Goal: Information Seeking & Learning: Learn about a topic

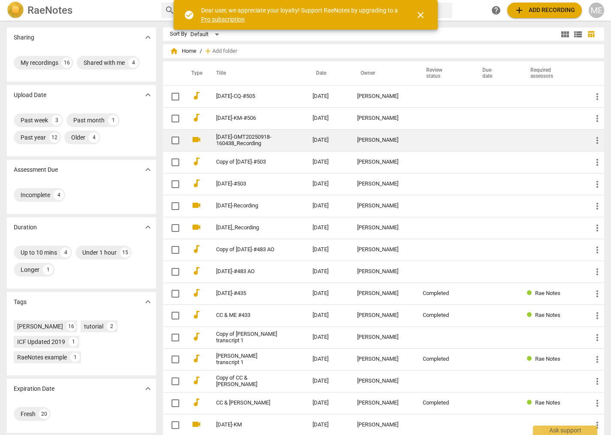
click at [172, 140] on input "checkbox" at bounding box center [175, 140] width 18 height 10
checkbox input "false"
click at [241, 142] on link "[DATE]-GMT20250918-160438_Recording" at bounding box center [249, 140] width 66 height 13
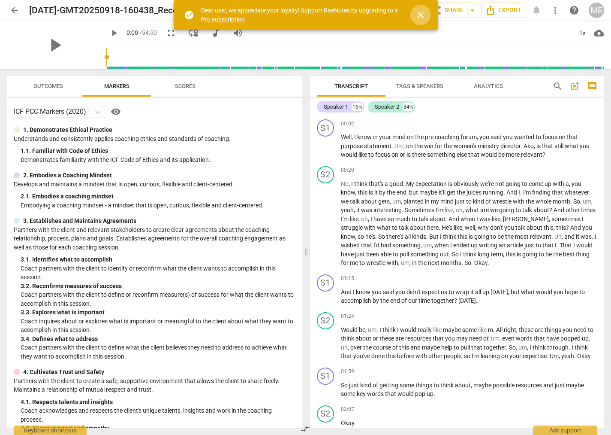
click at [420, 12] on span "close" at bounding box center [421, 15] width 10 height 10
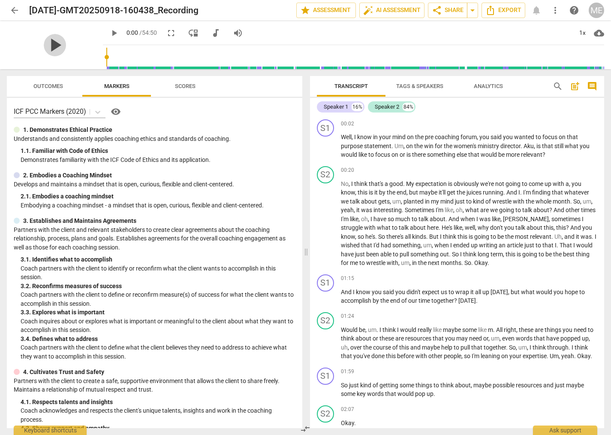
click at [54, 45] on span "play_arrow" at bounding box center [55, 45] width 22 height 22
click at [50, 45] on span "pause" at bounding box center [55, 45] width 22 height 22
type input "8"
click at [429, 136] on span "pre" at bounding box center [430, 136] width 10 height 7
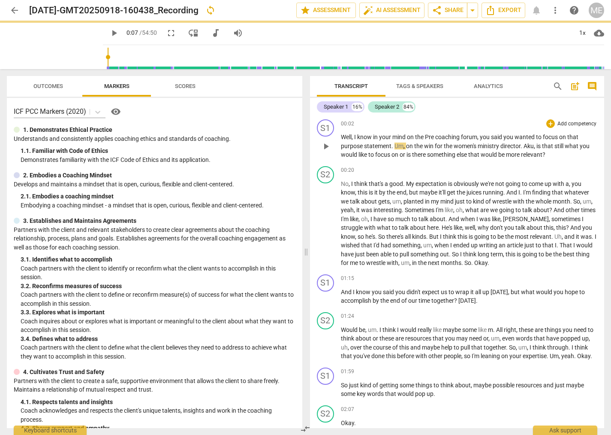
click at [438, 136] on span "coaching" at bounding box center [448, 136] width 26 height 7
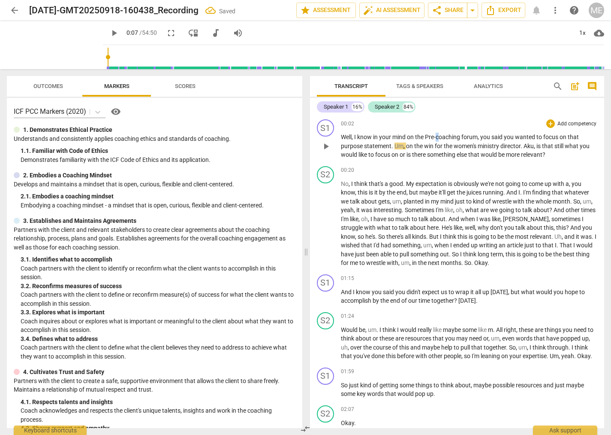
click at [437, 137] on span "coaching" at bounding box center [449, 136] width 26 height 7
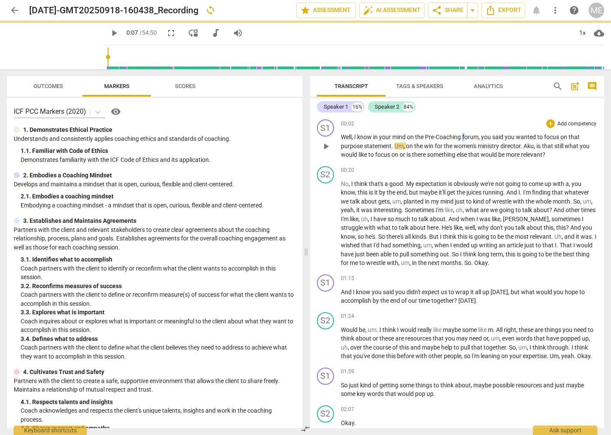
click at [465, 135] on span "forum" at bounding box center [470, 136] width 16 height 7
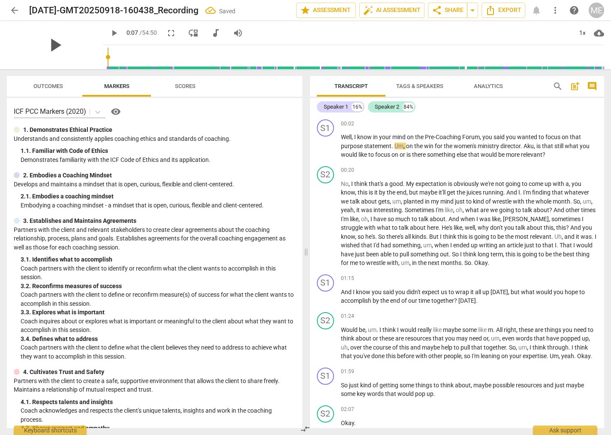
drag, startPoint x: 54, startPoint y: 45, endPoint x: 62, endPoint y: 47, distance: 9.0
click at [54, 45] on span "play_arrow" at bounding box center [55, 45] width 22 height 22
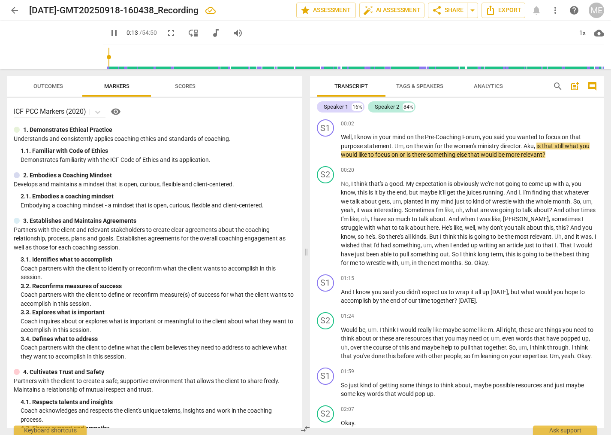
drag, startPoint x: 54, startPoint y: 43, endPoint x: 110, endPoint y: 90, distance: 72.8
click at [0, 0] on span "pause" at bounding box center [0, 0] width 0 height 0
type input "14"
click at [531, 143] on span "Aku" at bounding box center [529, 145] width 10 height 7
click at [56, 41] on span "play_arrow" at bounding box center [55, 45] width 22 height 22
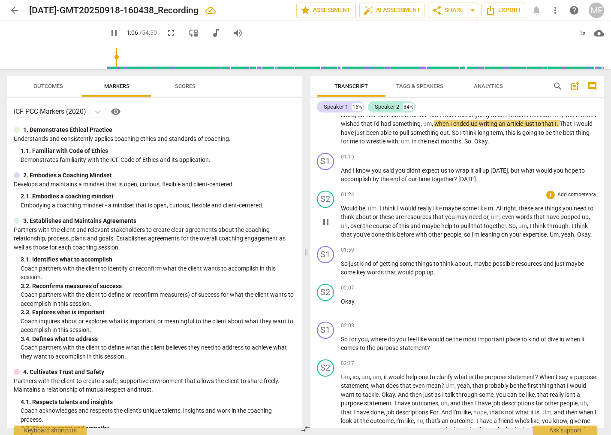
scroll to position [98, 0]
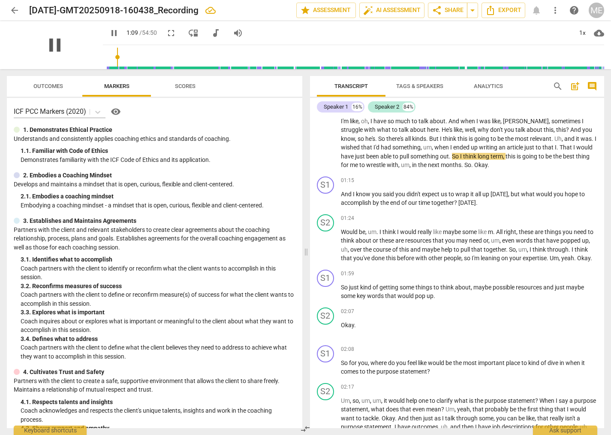
click at [54, 49] on span "pause" at bounding box center [55, 45] width 22 height 22
click at [115, 60] on input "range" at bounding box center [355, 56] width 498 height 27
click at [55, 43] on span "play_arrow" at bounding box center [55, 45] width 22 height 22
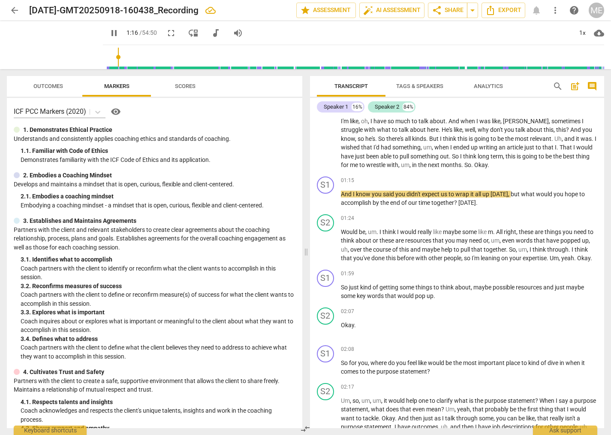
type input "76"
click at [15, 9] on span "arrow_back" at bounding box center [14, 10] width 10 height 10
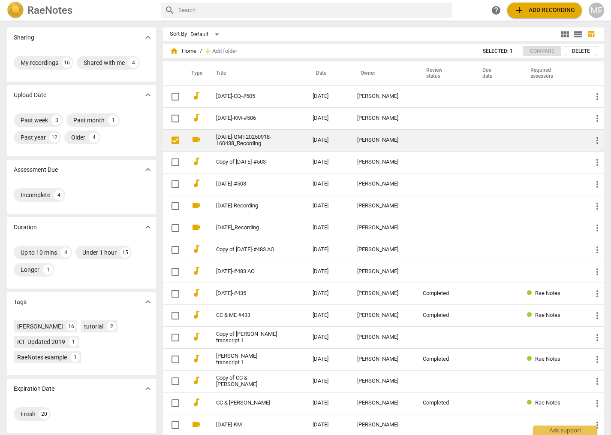
click at [306, 140] on td "[DATE]-GMT20250918-160438_Recording" at bounding box center [256, 140] width 100 height 22
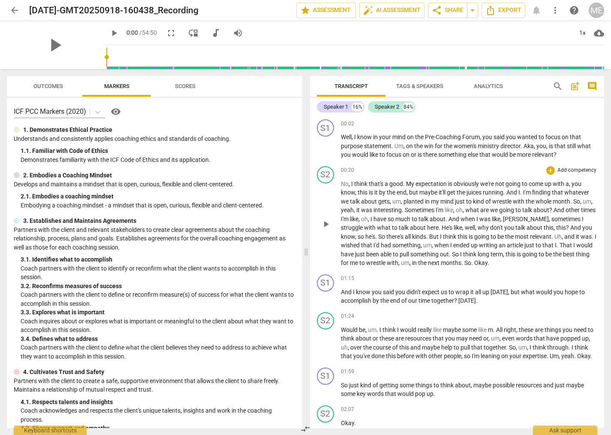
click at [476, 262] on span "Okay" at bounding box center [480, 262] width 13 height 7
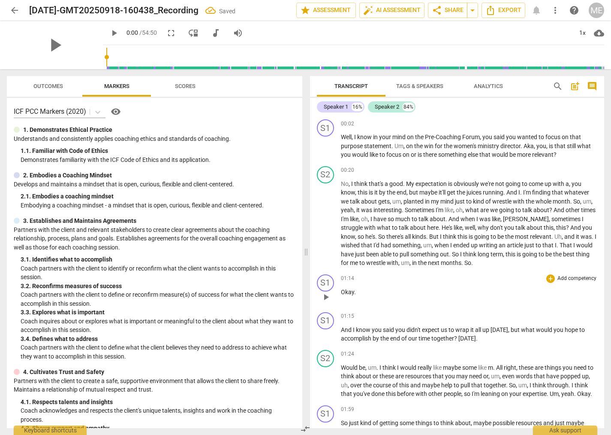
click at [373, 291] on p "Okay ." at bounding box center [469, 291] width 257 height 9
click at [343, 330] on span "And" at bounding box center [347, 329] width 12 height 7
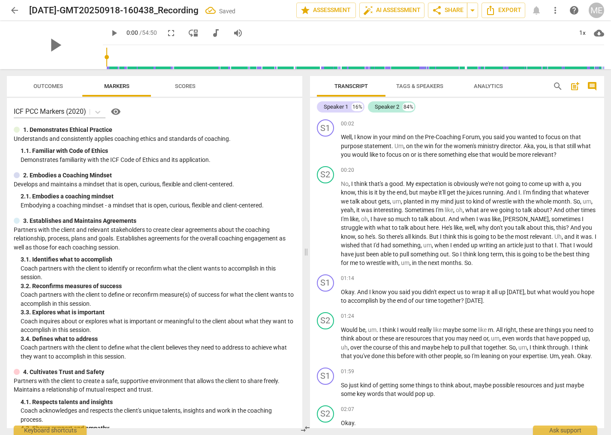
drag, startPoint x: 55, startPoint y: 47, endPoint x: 86, endPoint y: 70, distance: 38.3
click at [55, 48] on span "play_arrow" at bounding box center [55, 45] width 22 height 22
click at [54, 47] on span "pause" at bounding box center [55, 45] width 22 height 22
drag, startPoint x: 108, startPoint y: 58, endPoint x: 118, endPoint y: 62, distance: 10.8
click at [118, 62] on input "range" at bounding box center [355, 56] width 498 height 27
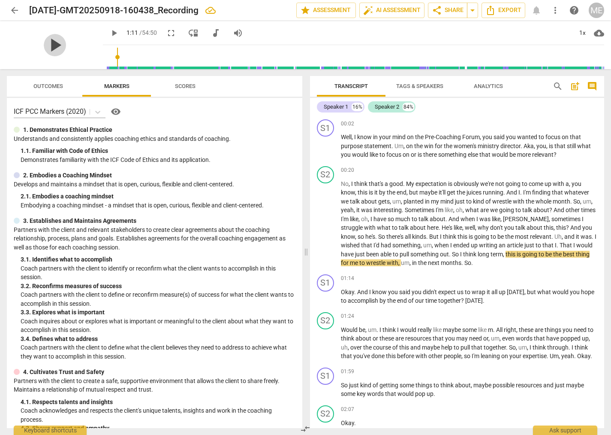
click at [52, 45] on span "play_arrow" at bounding box center [55, 45] width 22 height 22
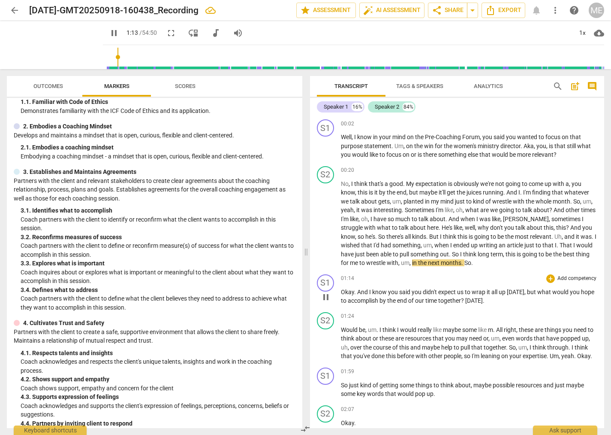
scroll to position [49, 0]
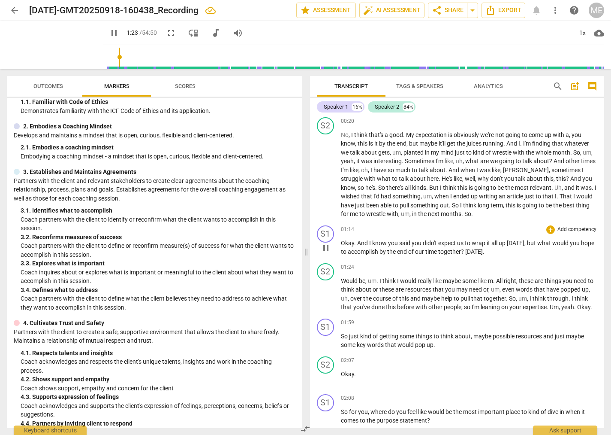
drag, startPoint x: 54, startPoint y: 47, endPoint x: 391, endPoint y: 254, distance: 394.8
click at [0, 0] on span "pause" at bounding box center [0, 0] width 0 height 0
type input "84"
drag, startPoint x: 462, startPoint y: 248, endPoint x: 470, endPoint y: 253, distance: 9.4
click at [470, 253] on p "Okay . And I know you said you didn't expect us to wrap it all up [DATE] , but …" at bounding box center [469, 248] width 257 height 18
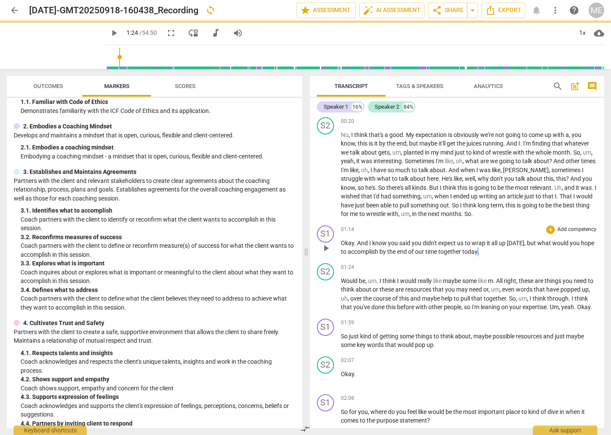
click at [480, 252] on p "Okay . And I know you said you didn't expect us to wrap it all up [DATE] , but …" at bounding box center [469, 248] width 257 height 18
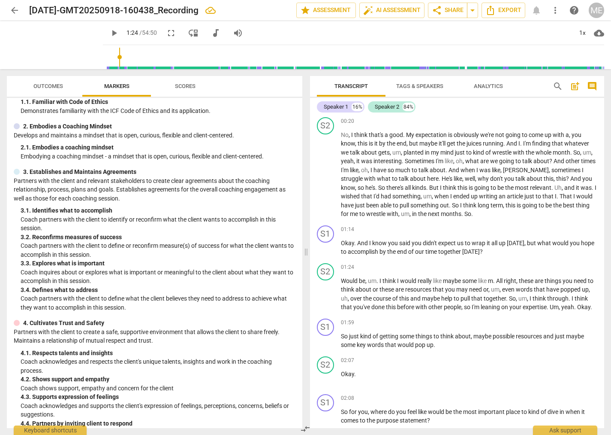
drag, startPoint x: 52, startPoint y: 47, endPoint x: 126, endPoint y: 95, distance: 87.9
click at [0, 0] on span "play_arrow" at bounding box center [0, 0] width 0 height 0
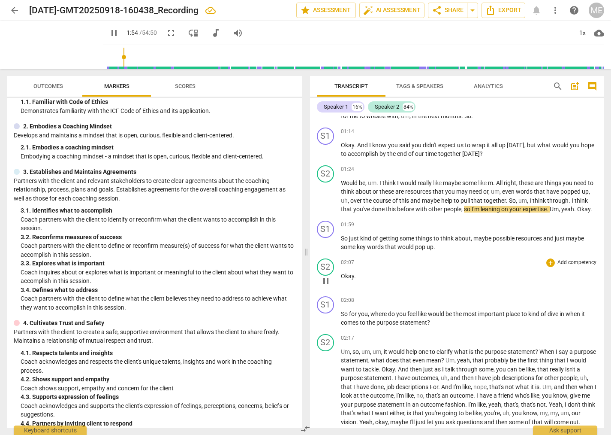
scroll to position [196, 0]
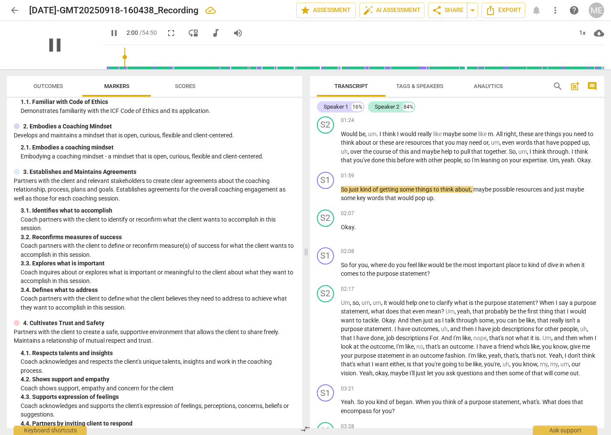
click at [59, 46] on span "pause" at bounding box center [55, 45] width 22 height 22
click at [342, 165] on p "Would be , um . I think I would really like maybe some like m . All right , the…" at bounding box center [469, 147] width 257 height 35
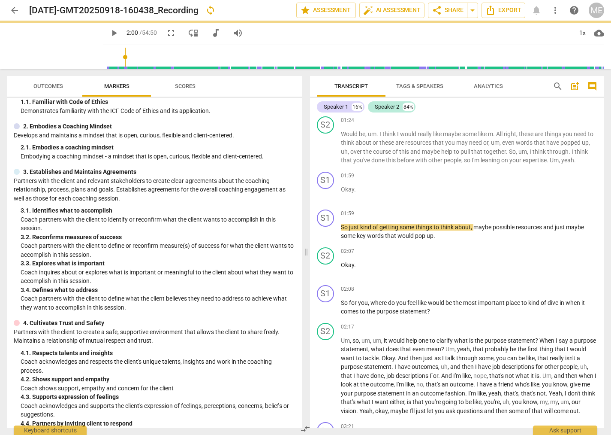
scroll to position [224, 0]
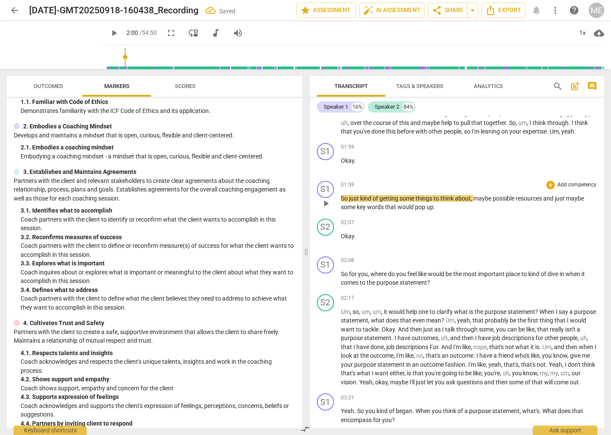
click at [344, 199] on span "So" at bounding box center [345, 198] width 8 height 7
click at [341, 195] on div "S1 play_arrow pause" at bounding box center [329, 196] width 24 height 31
click at [342, 197] on span "So" at bounding box center [345, 198] width 8 height 7
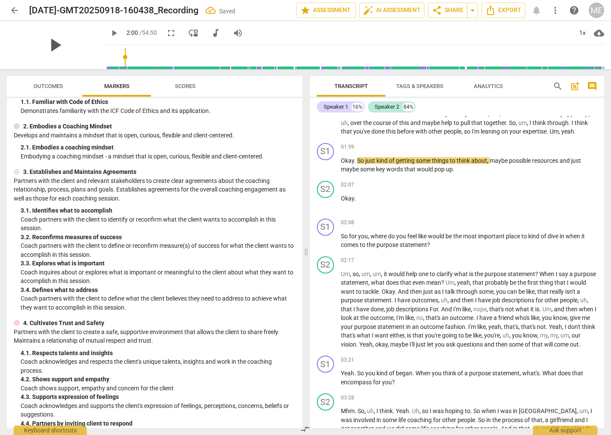
click at [54, 45] on span "play_arrow" at bounding box center [55, 45] width 22 height 22
click at [55, 46] on span "pause" at bounding box center [55, 45] width 22 height 22
type input "129"
click at [455, 169] on p "Okay . So just kind of getting some things to think about , maybe possible reso…" at bounding box center [469, 165] width 257 height 18
click at [53, 47] on span "play_arrow" at bounding box center [55, 45] width 22 height 22
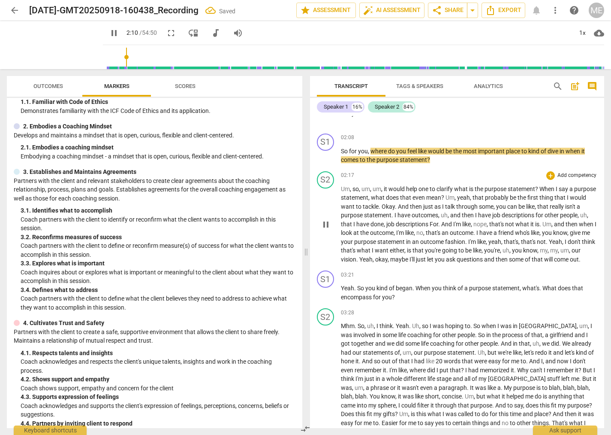
scroll to position [322, 0]
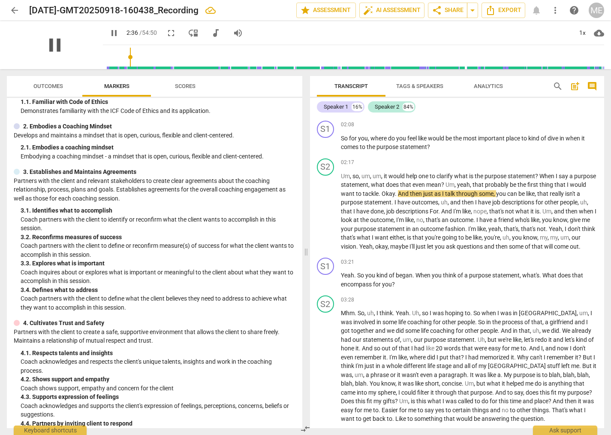
click at [49, 42] on span "pause" at bounding box center [55, 45] width 22 height 22
click at [395, 194] on span "Okay" at bounding box center [388, 193] width 13 height 7
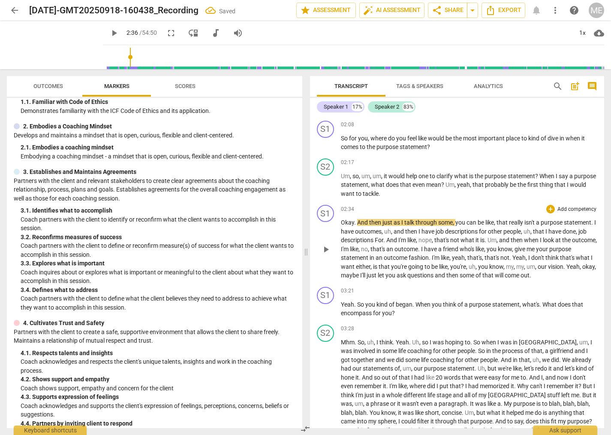
click at [357, 221] on span "And" at bounding box center [363, 222] width 12 height 7
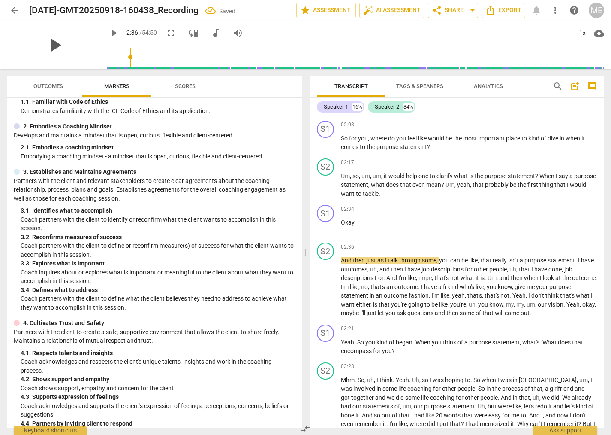
drag, startPoint x: 57, startPoint y: 44, endPoint x: 166, endPoint y: 96, distance: 121.3
click at [0, 0] on span "play_arrow" at bounding box center [0, 0] width 0 height 0
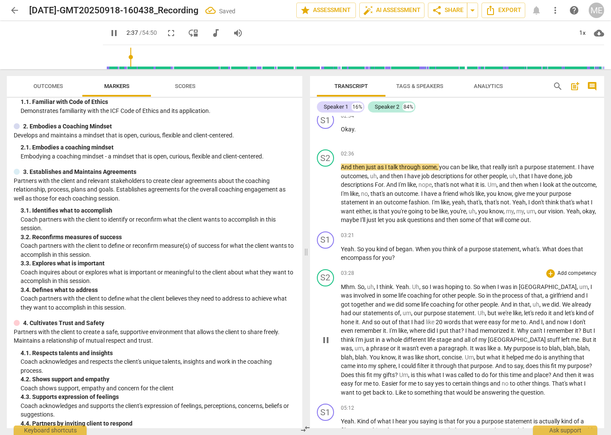
scroll to position [420, 0]
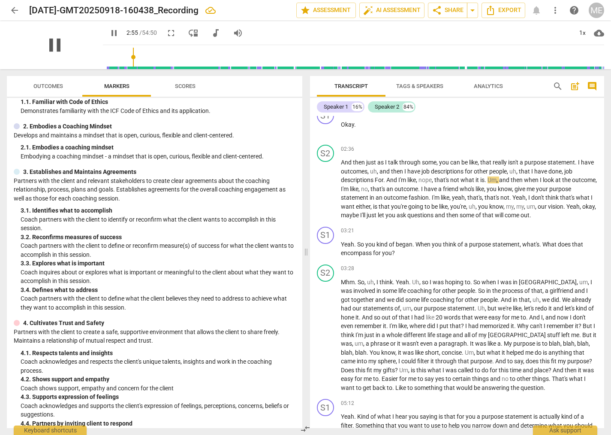
click at [59, 40] on span "pause" at bounding box center [55, 45] width 22 height 22
type input "176"
click at [375, 179] on p "And then just as I talk through some , you can be like , that really isn't a pu…" at bounding box center [469, 189] width 257 height 62
click at [378, 179] on p "And then just as I talk through some , you can be like , that really isn't a pu…" at bounding box center [469, 189] width 257 height 62
drag, startPoint x: 58, startPoint y: 43, endPoint x: 71, endPoint y: 52, distance: 15.5
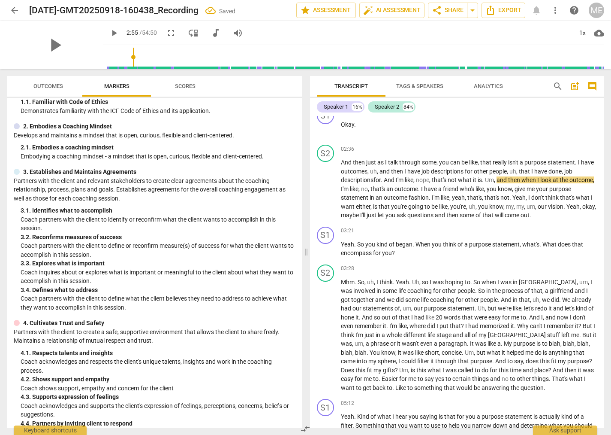
click at [59, 43] on span "play_arrow" at bounding box center [55, 45] width 22 height 22
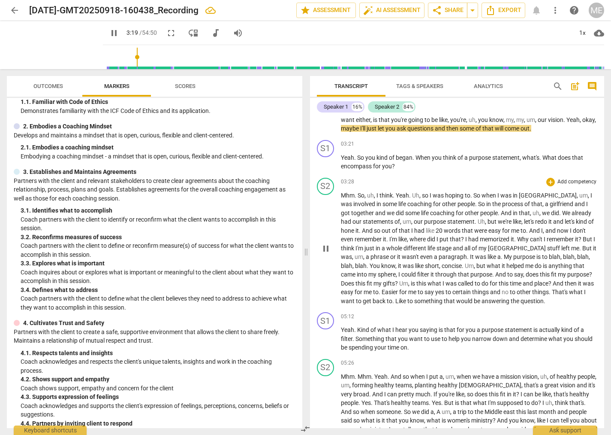
scroll to position [518, 0]
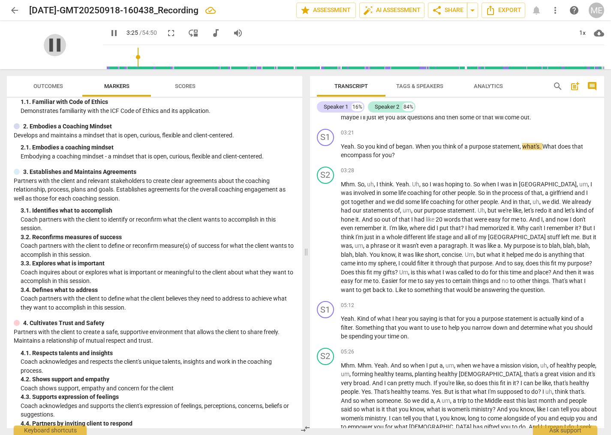
click at [57, 48] on span "pause" at bounding box center [55, 45] width 22 height 22
type input "206"
drag, startPoint x: 412, startPoint y: 145, endPoint x: 420, endPoint y: 147, distance: 7.5
click at [420, 147] on p "Yeah . So you kind of began . When you think of a purpose statement , what's . …" at bounding box center [469, 151] width 257 height 18
click at [414, 146] on span "began,w" at bounding box center [407, 146] width 23 height 7
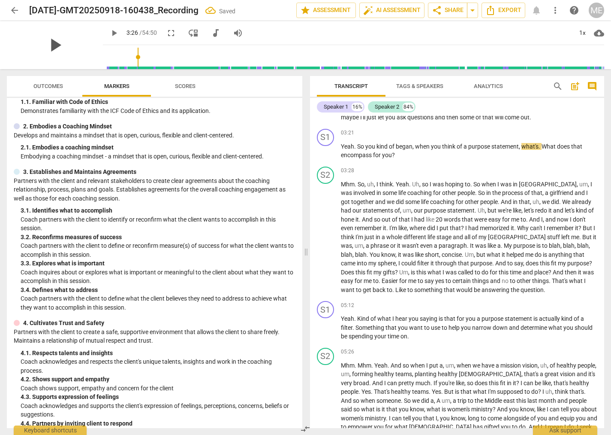
click at [55, 45] on span "play_arrow" at bounding box center [55, 45] width 22 height 22
click at [52, 39] on span "pause" at bounding box center [55, 45] width 22 height 22
type input "208"
drag, startPoint x: 539, startPoint y: 145, endPoint x: 546, endPoint y: 148, distance: 7.1
click at [546, 148] on p "Yeah . So you kind of began , when you think of a purpose statement , what's . …" at bounding box center [469, 151] width 257 height 18
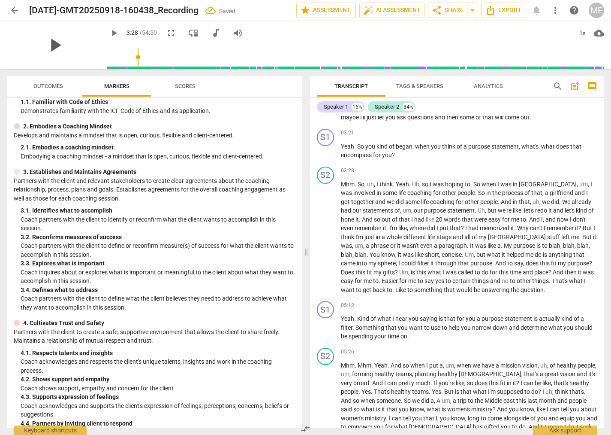
click at [55, 43] on span "play_arrow" at bounding box center [55, 45] width 22 height 22
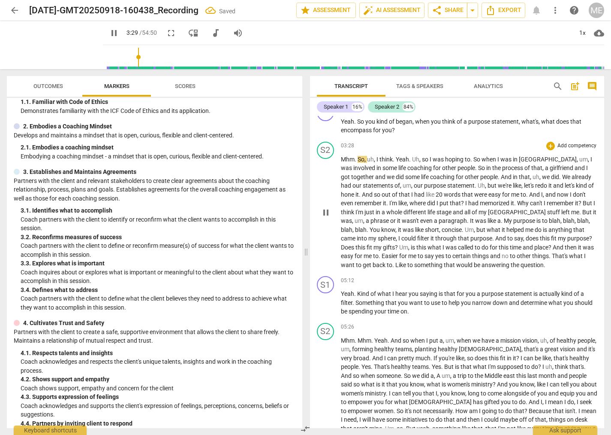
scroll to position [567, 0]
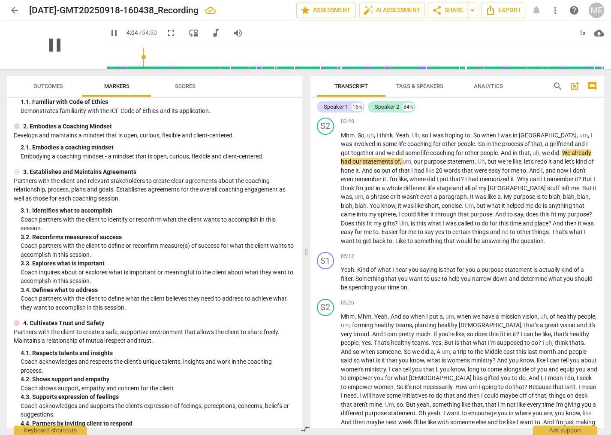
click at [61, 47] on span "pause" at bounding box center [55, 45] width 22 height 22
type input "245"
drag, startPoint x: 466, startPoint y: 152, endPoint x: 473, endPoint y: 153, distance: 6.9
click at [473, 153] on p "Mhm . So , uh , I think . Yeah . Uh , so I was hoping to . So when I was in [GE…" at bounding box center [469, 188] width 257 height 115
drag, startPoint x: 525, startPoint y: 151, endPoint x: 534, endPoint y: 152, distance: 9.1
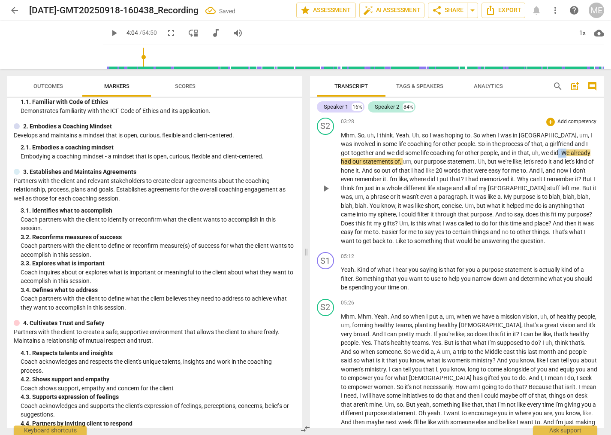
click at [534, 152] on p "Mhm . So , uh , I think . Yeah . Uh , so I was hoping to . So when I was in [GE…" at bounding box center [469, 188] width 257 height 115
drag, startPoint x: 56, startPoint y: 45, endPoint x: 85, endPoint y: 64, distance: 34.6
click at [57, 48] on span "play_arrow" at bounding box center [55, 45] width 22 height 22
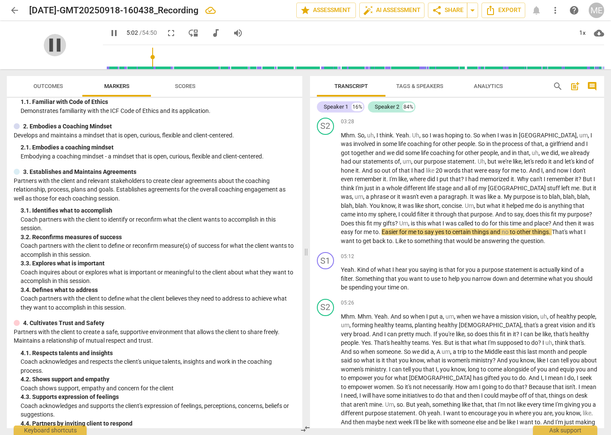
click at [52, 42] on span "pause" at bounding box center [55, 45] width 22 height 22
type input "303"
drag, startPoint x: 357, startPoint y: 233, endPoint x: 363, endPoint y: 233, distance: 6.0
click at [363, 233] on p "Mhm . So , uh , I think . Yeah . Uh , so I was hoping to . So when I was in [GE…" at bounding box center [469, 188] width 257 height 115
click at [53, 46] on span "play_arrow" at bounding box center [55, 45] width 22 height 22
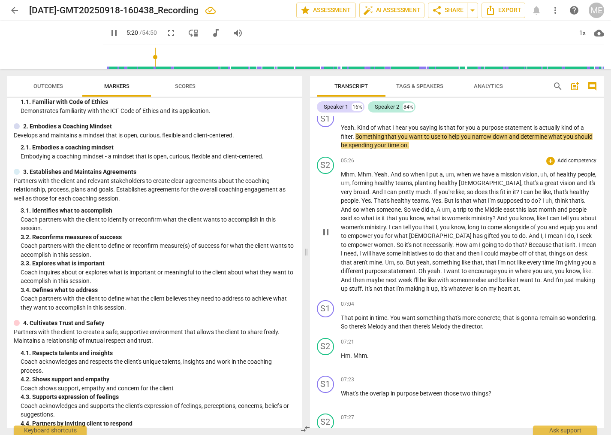
scroll to position [713, 0]
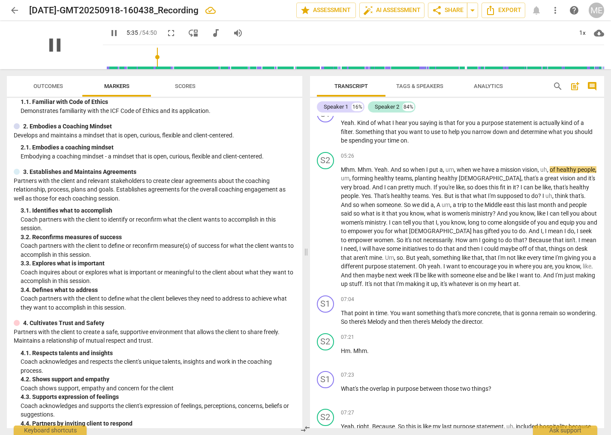
click at [51, 49] on span "pause" at bounding box center [55, 45] width 22 height 22
type input "336"
click at [522, 169] on span "mission" at bounding box center [512, 169] width 22 height 7
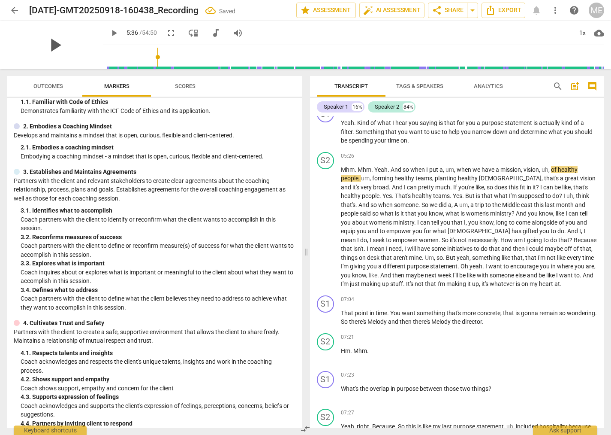
click at [53, 45] on span "play_arrow" at bounding box center [55, 45] width 22 height 22
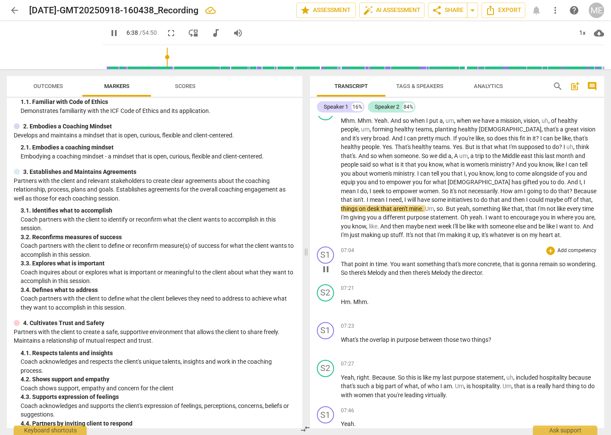
scroll to position [811, 0]
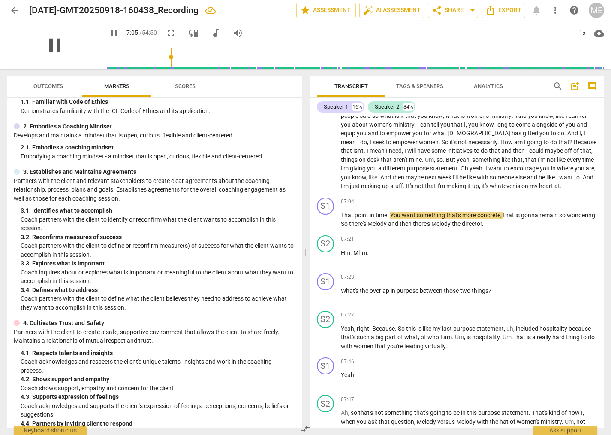
click at [60, 41] on span "pause" at bounding box center [55, 45] width 22 height 22
type input "426"
click at [549, 186] on p "Mhm . Mhm . Yeah . And so when I put a , um , when we have a mission , vision ,…" at bounding box center [469, 128] width 257 height 123
click at [541, 186] on p "Mhm . Mhm . Yeah . And so when I put a , um , when we have a mission , vision ,…" at bounding box center [469, 128] width 257 height 123
click at [342, 215] on span "That" at bounding box center [348, 215] width 14 height 7
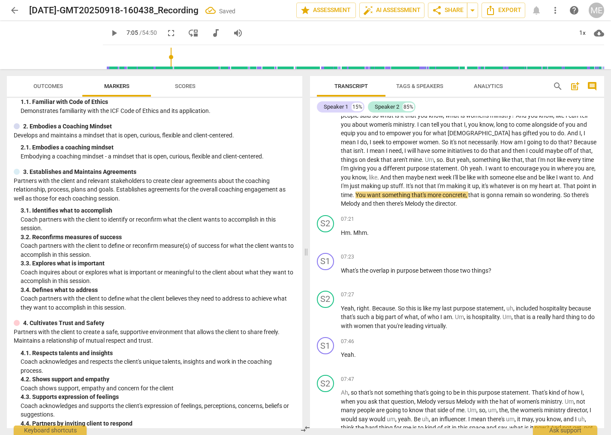
scroll to position [791, 0]
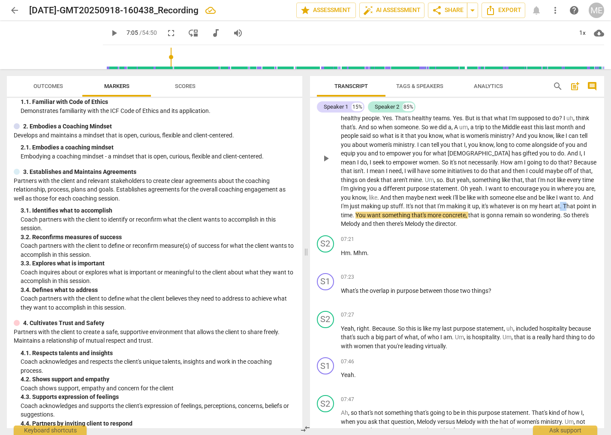
drag, startPoint x: 541, startPoint y: 206, endPoint x: 548, endPoint y: 207, distance: 6.4
click at [548, 207] on p "Mhm . Mhm . Yeah . And so when I put a , um , when we have a mission , vision ,…" at bounding box center [469, 158] width 257 height 141
click at [167, 63] on input "range" at bounding box center [355, 56] width 498 height 27
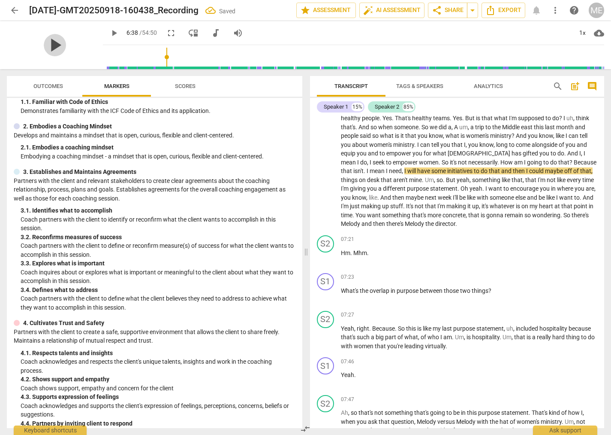
click at [57, 45] on span "play_arrow" at bounding box center [55, 45] width 22 height 22
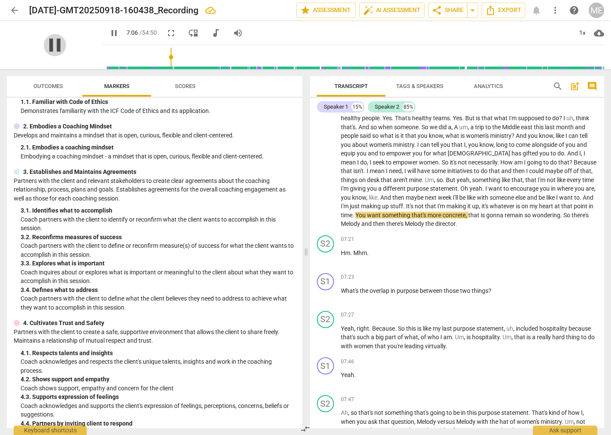
click at [58, 47] on span "pause" at bounding box center [55, 45] width 22 height 22
click at [356, 216] on span "You" at bounding box center [362, 215] width 12 height 7
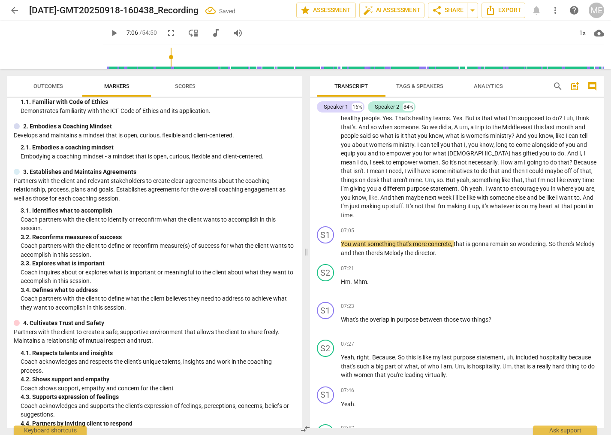
scroll to position [811, 0]
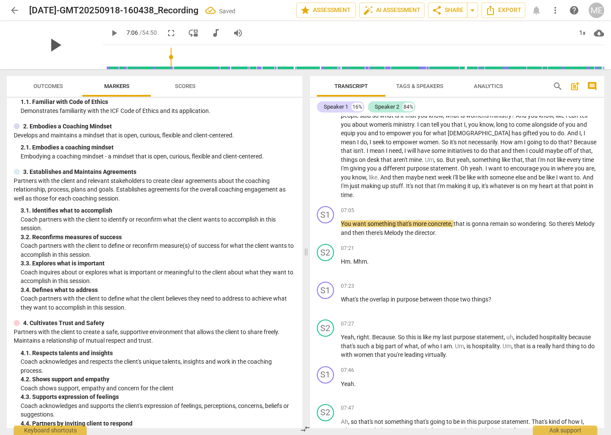
click at [54, 45] on span "play_arrow" at bounding box center [55, 45] width 22 height 22
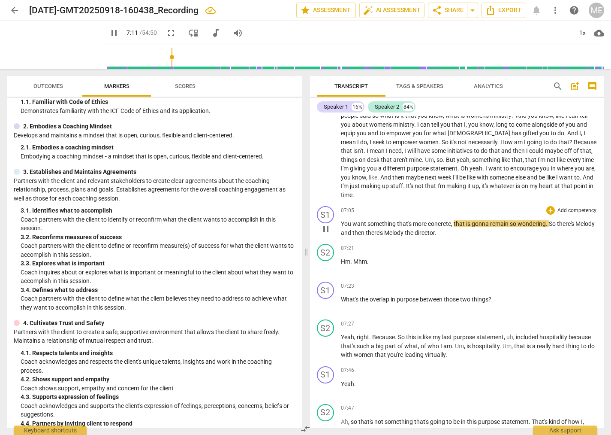
click at [510, 220] on span "remain" at bounding box center [500, 223] width 20 height 7
type input "432"
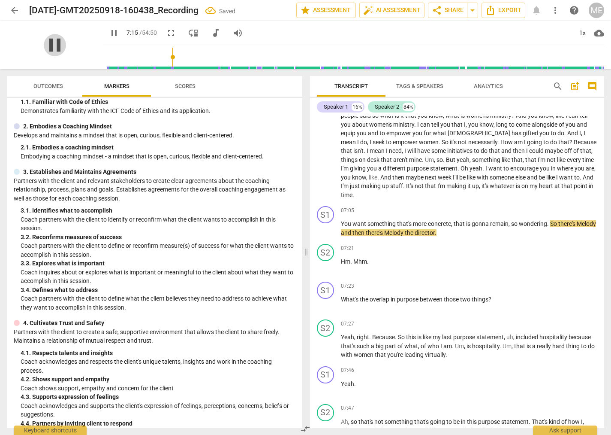
drag, startPoint x: 53, startPoint y: 43, endPoint x: 61, endPoint y: 46, distance: 8.5
click at [54, 43] on span "pause" at bounding box center [55, 45] width 22 height 22
type input "436"
click at [520, 219] on p "You want something that's more concrete , that is gonna remain , so wondering .…" at bounding box center [469, 228] width 257 height 18
drag, startPoint x: 556, startPoint y: 215, endPoint x: 564, endPoint y: 218, distance: 8.5
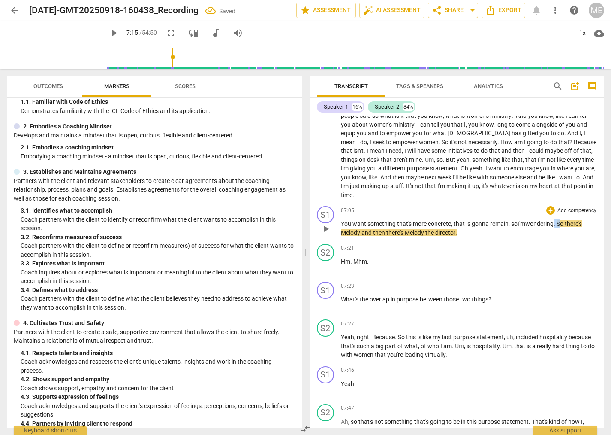
click at [564, 219] on p "You want something that's more concrete , that is gonna remain , so I'm wonderi…" at bounding box center [469, 228] width 257 height 18
click at [57, 45] on span "play_arrow" at bounding box center [55, 45] width 22 height 22
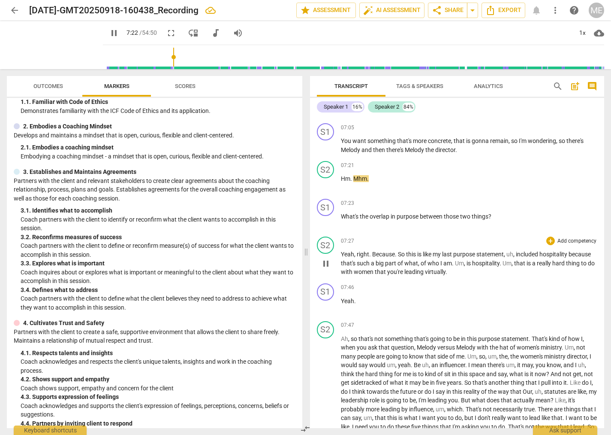
scroll to position [909, 0]
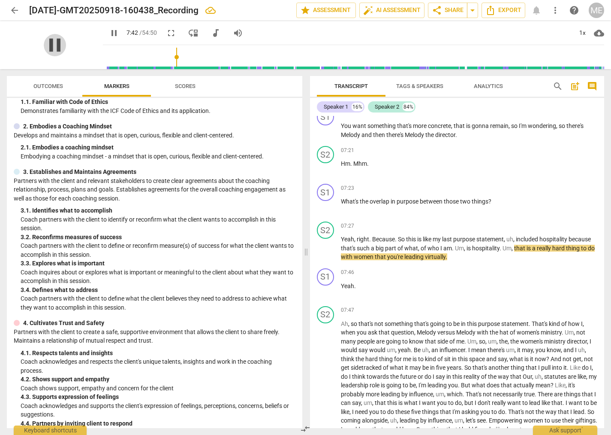
drag, startPoint x: 53, startPoint y: 45, endPoint x: 184, endPoint y: 87, distance: 137.0
click at [0, 0] on span "pause" at bounding box center [0, 0] width 0 height 0
type input "463"
drag, startPoint x: 456, startPoint y: 240, endPoint x: 465, endPoint y: 242, distance: 10.1
click at [465, 242] on p "Yeah , right . Because . So this is like my last purpose statement , uh , inclu…" at bounding box center [469, 248] width 257 height 27
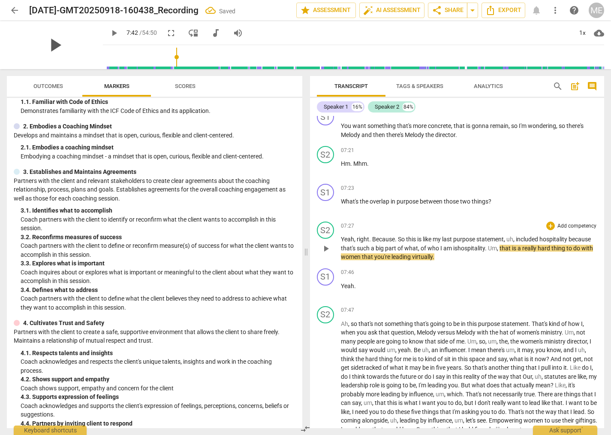
click at [51, 46] on span "play_arrow" at bounding box center [55, 45] width 22 height 22
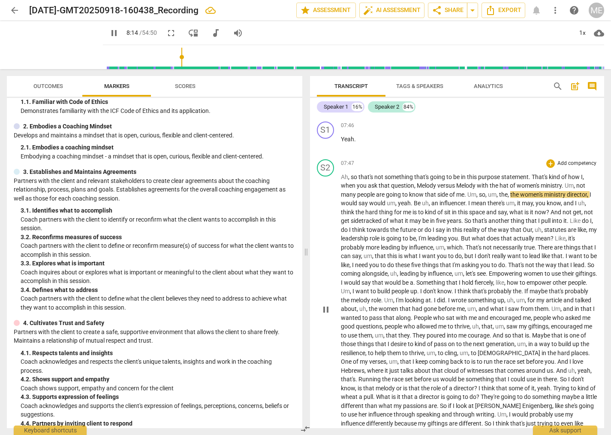
scroll to position [1105, 0]
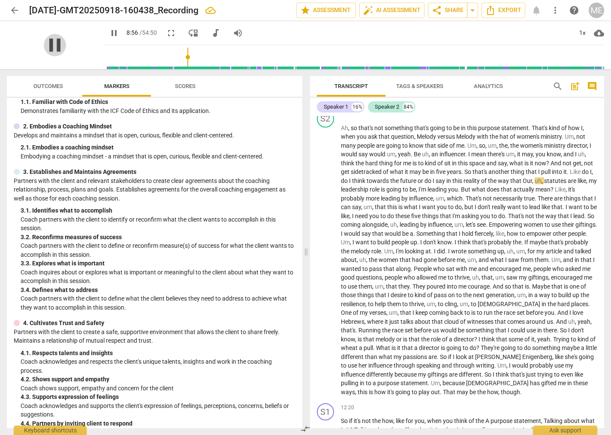
click at [56, 45] on span "pause" at bounding box center [55, 45] width 22 height 22
type input "537"
click at [481, 177] on span "reality" at bounding box center [473, 180] width 18 height 7
click at [533, 177] on span "Our" at bounding box center [528, 180] width 9 height 7
click at [59, 45] on span "play_arrow" at bounding box center [55, 45] width 22 height 22
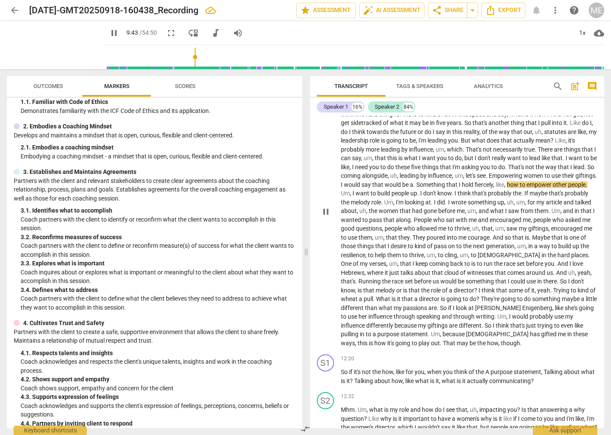
scroll to position [1203, 0]
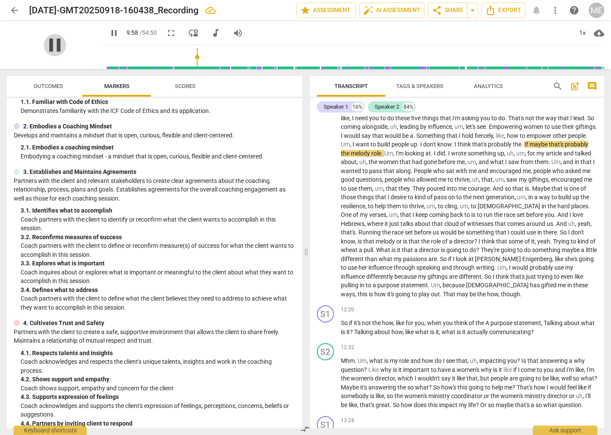
click at [54, 41] on span "pause" at bounding box center [55, 45] width 22 height 22
type input "599"
drag, startPoint x: 412, startPoint y: 142, endPoint x: 429, endPoint y: 144, distance: 17.7
click at [372, 150] on span "melody" at bounding box center [361, 153] width 21 height 7
drag, startPoint x: 56, startPoint y: 42, endPoint x: 105, endPoint y: 88, distance: 67.4
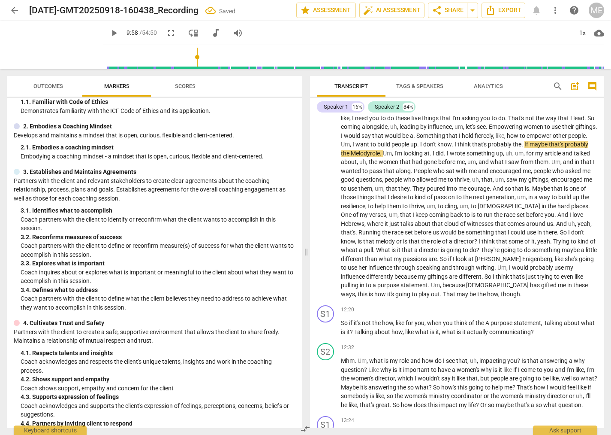
click at [0, 0] on span "play_arrow" at bounding box center [0, 0] width 0 height 0
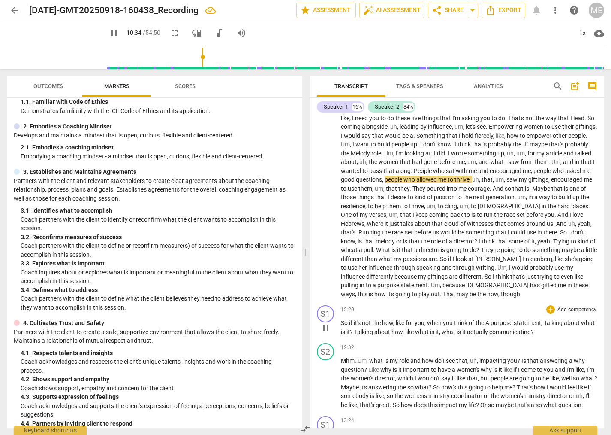
scroll to position [1251, 0]
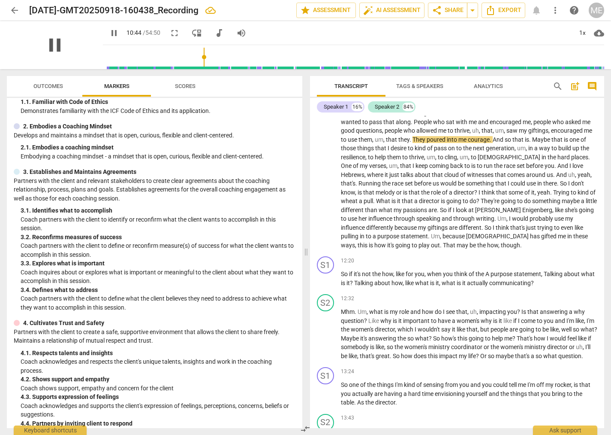
click at [51, 46] on span "pause" at bounding box center [55, 45] width 22 height 22
type input "645"
drag, startPoint x: 521, startPoint y: 131, endPoint x: 527, endPoint y: 133, distance: 6.2
click at [527, 133] on p "Ah , so that's not something that's going to be in this purpose statement . Tha…" at bounding box center [469, 113] width 257 height 273
click at [54, 42] on span "play_arrow" at bounding box center [55, 45] width 22 height 22
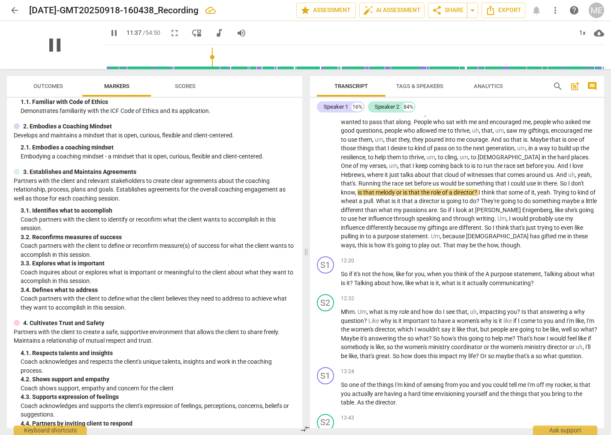
click at [59, 47] on span "pause" at bounding box center [55, 45] width 22 height 22
type input "698"
click at [396, 189] on span "melody" at bounding box center [386, 192] width 21 height 7
click at [54, 45] on span "play_arrow" at bounding box center [55, 45] width 22 height 22
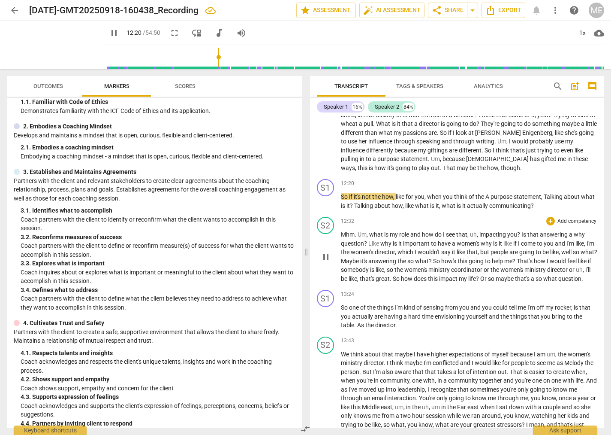
scroll to position [1349, 0]
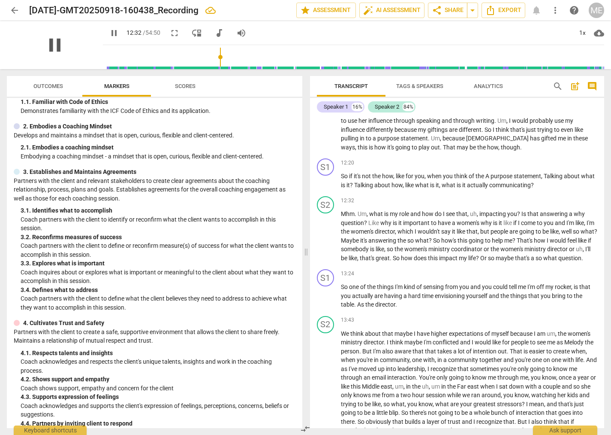
drag, startPoint x: 57, startPoint y: 42, endPoint x: 61, endPoint y: 46, distance: 6.4
click at [57, 42] on span "pause" at bounding box center [55, 45] width 22 height 22
type input "753"
click at [581, 175] on span "what" at bounding box center [588, 175] width 14 height 7
drag, startPoint x: 369, startPoint y: 175, endPoint x: 375, endPoint y: 176, distance: 6.0
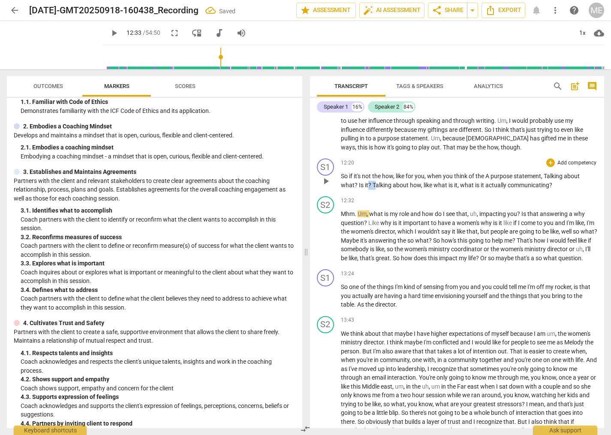
click at [375, 176] on p "So if it's not the how , like for you , when you think of the A purpose stateme…" at bounding box center [469, 181] width 257 height 18
click at [418, 181] on span "," at bounding box center [417, 184] width 3 height 7
click at [58, 45] on span "play_arrow" at bounding box center [55, 45] width 22 height 22
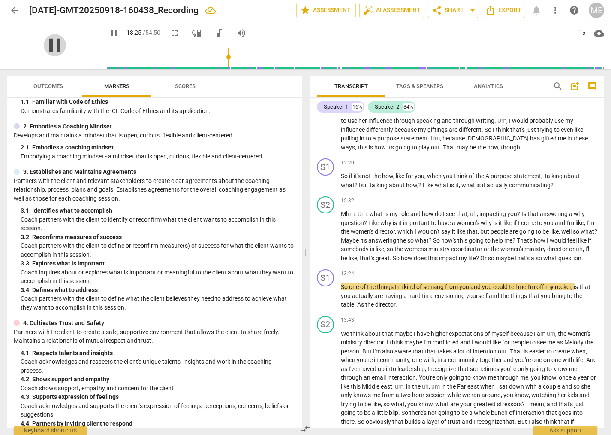
click at [56, 44] on span "pause" at bounding box center [55, 45] width 22 height 22
click at [270, 6] on div "[DATE]-GMT20250918-160438_Recording edit" at bounding box center [159, 10] width 260 height 15
click at [55, 42] on span "play_arrow" at bounding box center [55, 45] width 22 height 22
click at [64, 45] on span "pause" at bounding box center [55, 45] width 22 height 22
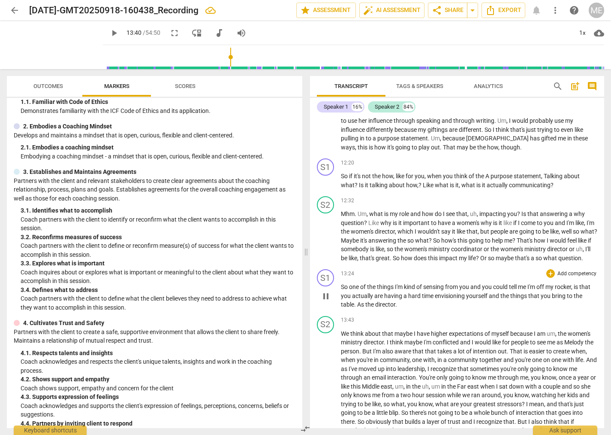
type input "820"
drag, startPoint x: 354, startPoint y: 303, endPoint x: 359, endPoint y: 304, distance: 5.6
click at [360, 303] on p "So one of the things I'm kind of sensing from you and you could tell me I'm off…" at bounding box center [469, 295] width 257 height 27
drag, startPoint x: 57, startPoint y: 45, endPoint x: 131, endPoint y: 112, distance: 100.5
click at [0, 0] on span "play_arrow" at bounding box center [0, 0] width 0 height 0
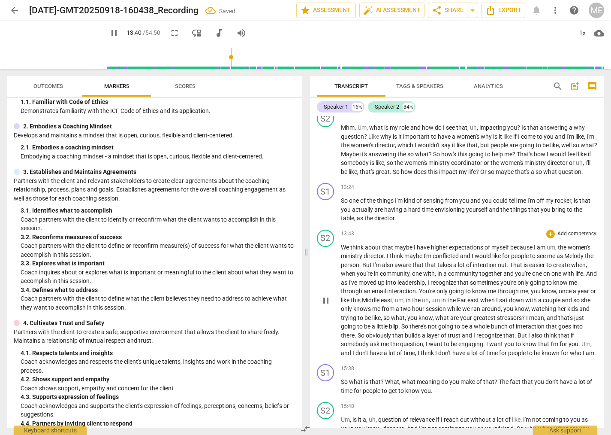
scroll to position [1447, 0]
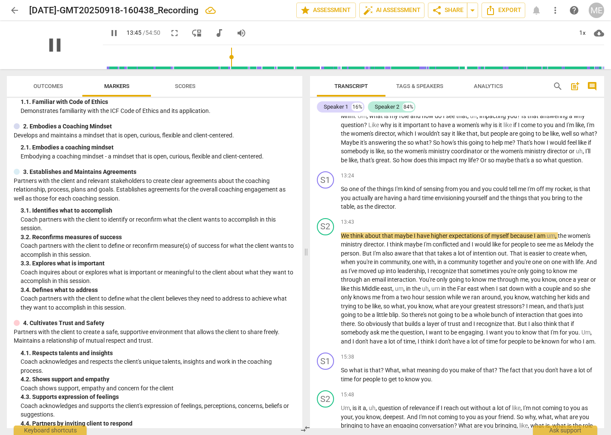
click at [62, 43] on span "pause" at bounding box center [55, 45] width 22 height 22
type input "826"
click at [347, 228] on div "13:43 + Add competency keyboard_arrow_right We think about that maybe I have hi…" at bounding box center [469, 282] width 257 height 128
click at [340, 233] on div "S2 play_arrow pause" at bounding box center [329, 282] width 24 height 128
click at [342, 233] on span "We" at bounding box center [345, 235] width 9 height 7
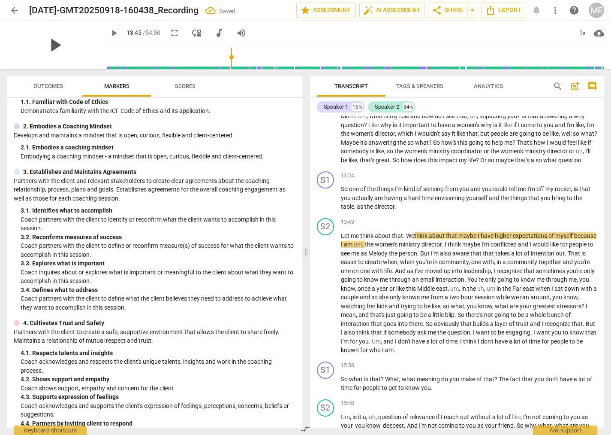
click at [57, 45] on span "play_arrow" at bounding box center [55, 45] width 22 height 22
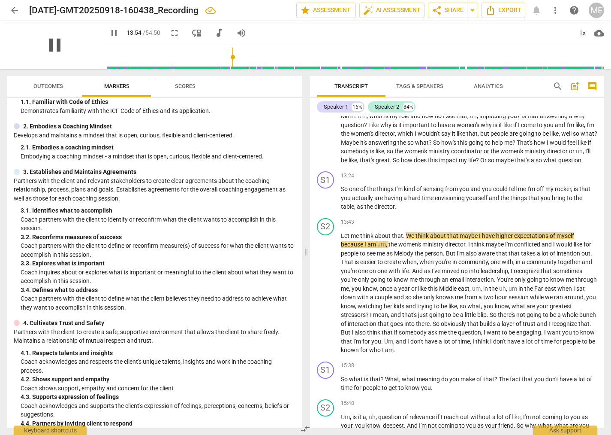
click at [54, 42] on span "pause" at bounding box center [55, 45] width 22 height 22
type input "835"
drag, startPoint x: 408, startPoint y: 233, endPoint x: 464, endPoint y: 238, distance: 56.4
click at [464, 238] on p "Let me think about that . We think about that maybe I have higher expectations …" at bounding box center [469, 292] width 257 height 123
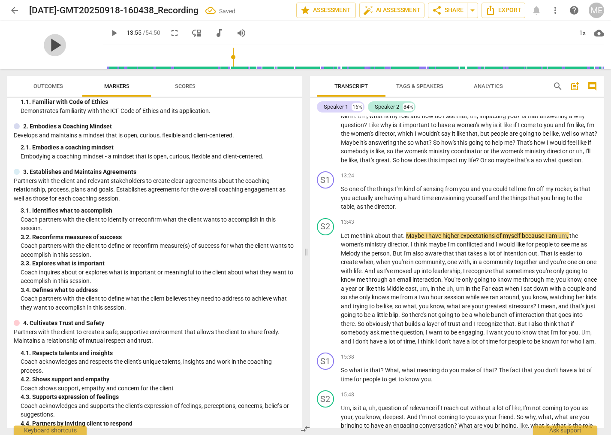
click at [57, 44] on span "play_arrow" at bounding box center [55, 45] width 22 height 22
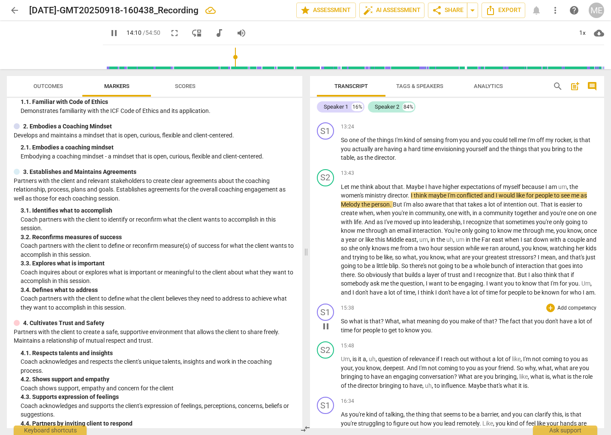
scroll to position [1545, 0]
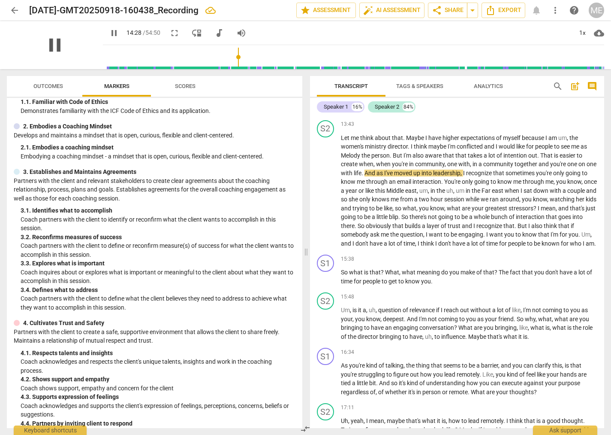
click at [52, 44] on span "pause" at bounding box center [55, 45] width 22 height 22
type input "869"
drag, startPoint x: 580, startPoint y: 163, endPoint x: 581, endPoint y: 168, distance: 4.8
click at [580, 163] on span "on" at bounding box center [583, 163] width 8 height 7
click at [587, 167] on span "one" at bounding box center [592, 163] width 10 height 7
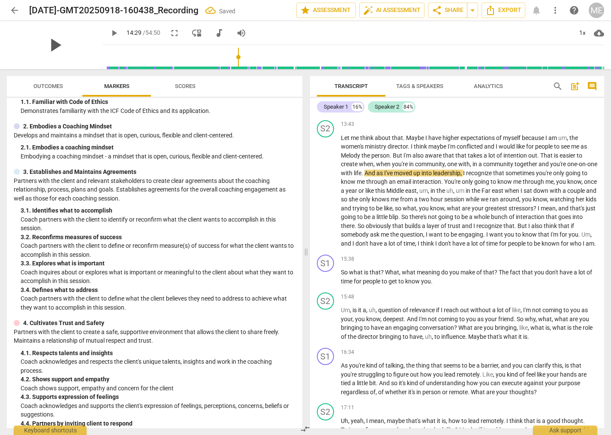
click at [64, 45] on span "play_arrow" at bounding box center [55, 45] width 22 height 22
click at [56, 44] on span "pause" at bounding box center [55, 45] width 22 height 22
type input "885"
click at [441, 190] on p "Let me think about that . Maybe I have higher expectations of myself because I …" at bounding box center [469, 190] width 257 height 115
click at [52, 43] on span "play_arrow" at bounding box center [55, 45] width 22 height 22
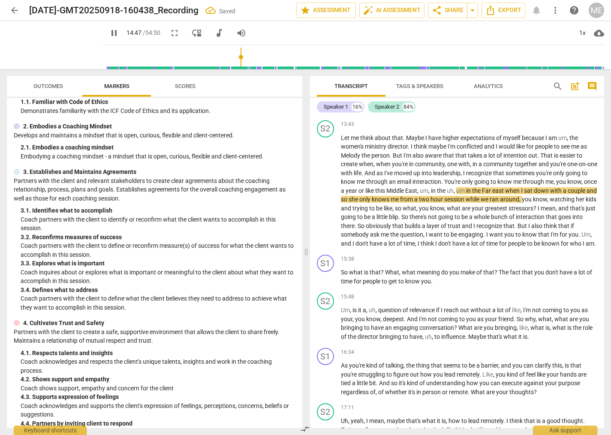
drag, startPoint x: 59, startPoint y: 39, endPoint x: 218, endPoint y: 68, distance: 161.0
click at [0, 0] on span "pause" at bounding box center [0, 0] width 0 height 0
type input "888"
click at [528, 189] on p "Let me think about that . Maybe I have higher expectations of myself because I …" at bounding box center [469, 190] width 257 height 115
click at [56, 42] on span "play_arrow" at bounding box center [55, 45] width 22 height 22
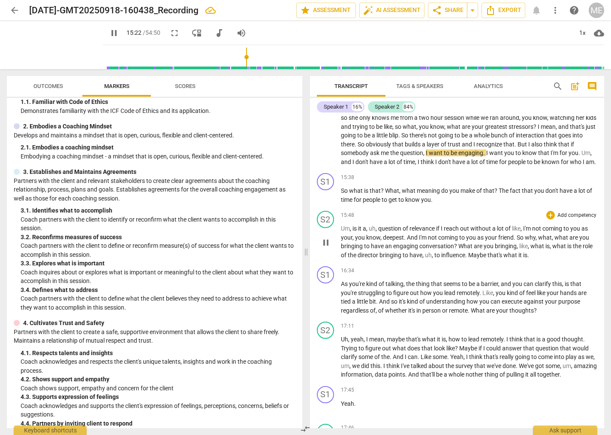
scroll to position [1643, 0]
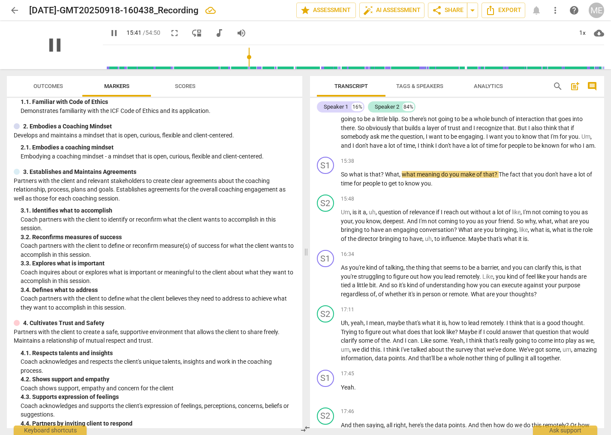
drag, startPoint x: 52, startPoint y: 46, endPoint x: 59, endPoint y: 45, distance: 7.4
click at [55, 45] on span "pause" at bounding box center [55, 45] width 22 height 22
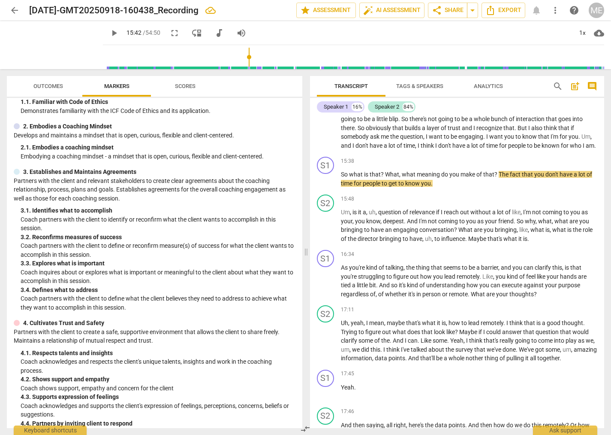
type input "942"
drag, startPoint x: 381, startPoint y: 181, endPoint x: 388, endPoint y: 182, distance: 6.9
click at [389, 182] on p "So what is that ? What , what meaning do you make of that ? The fact that you d…" at bounding box center [469, 179] width 257 height 18
click at [56, 45] on span "play_arrow" at bounding box center [55, 45] width 22 height 22
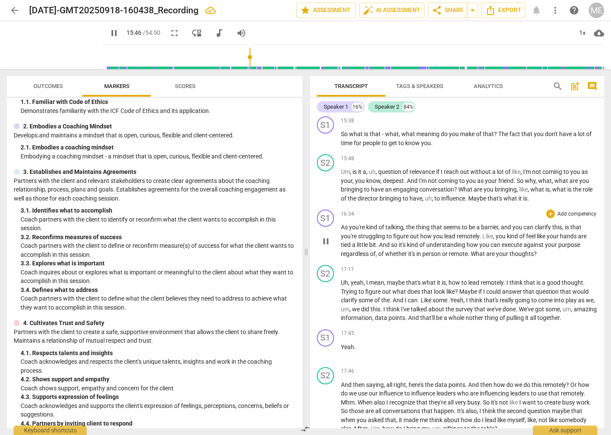
scroll to position [1692, 0]
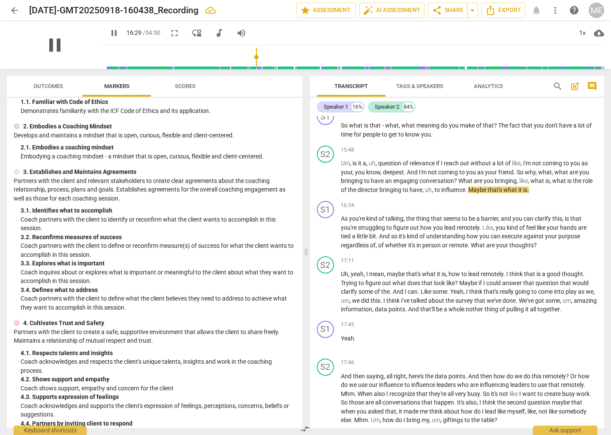
click at [52, 48] on span "pause" at bounding box center [55, 45] width 22 height 22
type input "990"
click at [423, 194] on p "Um , is it a , uh , question of relevance if I reach out without a lot of like …" at bounding box center [469, 176] width 257 height 35
click at [58, 43] on span "play_arrow" at bounding box center [55, 45] width 22 height 22
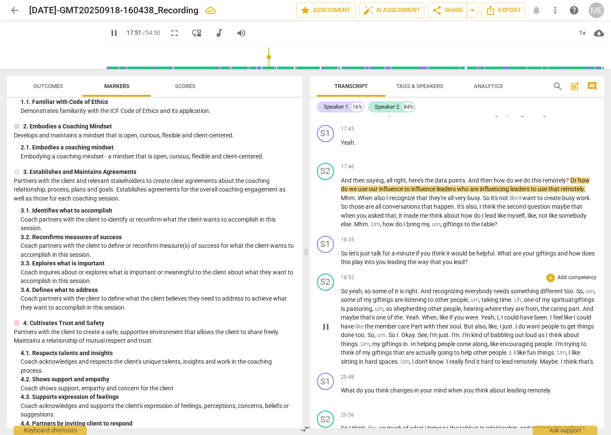
scroll to position [1936, 0]
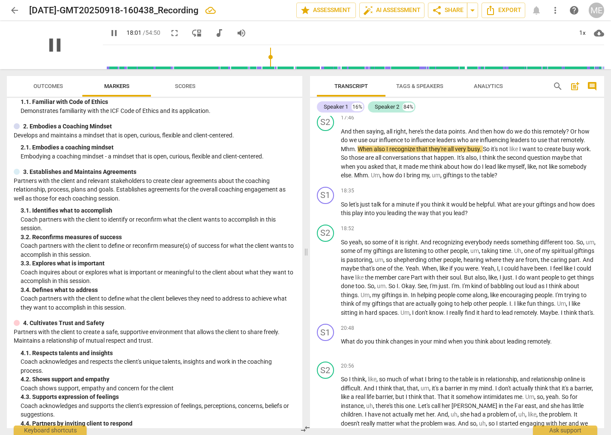
click at [53, 44] on span "pause" at bounding box center [55, 45] width 22 height 22
click at [360, 152] on span "When" at bounding box center [366, 148] width 16 height 7
click at [341, 155] on div "play_arrow pause" at bounding box center [330, 154] width 22 height 46
click at [342, 152] on span "Mhm" at bounding box center [348, 148] width 14 height 7
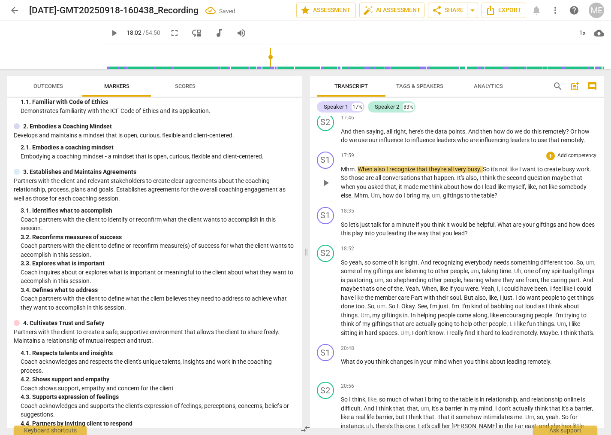
click at [361, 172] on span "When" at bounding box center [366, 169] width 16 height 7
click at [358, 179] on p "Mhm . When also I recognize that they're all very busy . So it's not like I wan…" at bounding box center [469, 182] width 257 height 35
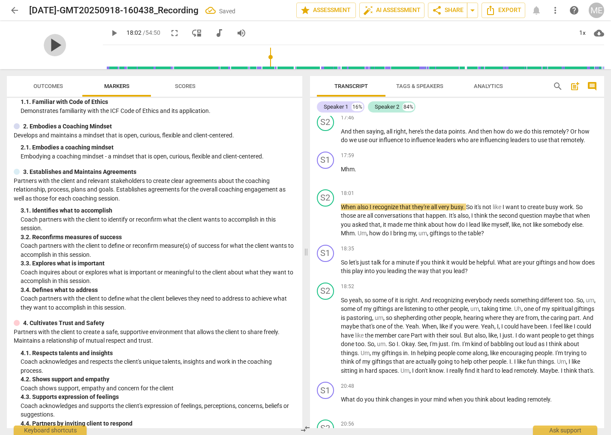
click at [54, 46] on span "play_arrow" at bounding box center [55, 45] width 22 height 22
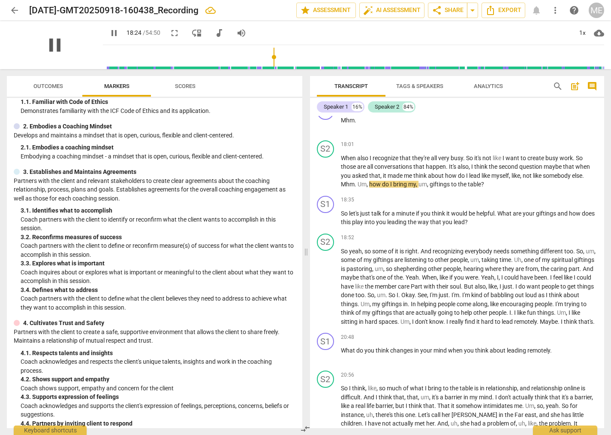
click at [54, 44] on span "pause" at bounding box center [55, 45] width 22 height 22
click at [336, 186] on div "play_arrow pause" at bounding box center [330, 171] width 22 height 29
click at [341, 187] on span "Mhm" at bounding box center [348, 184] width 14 height 7
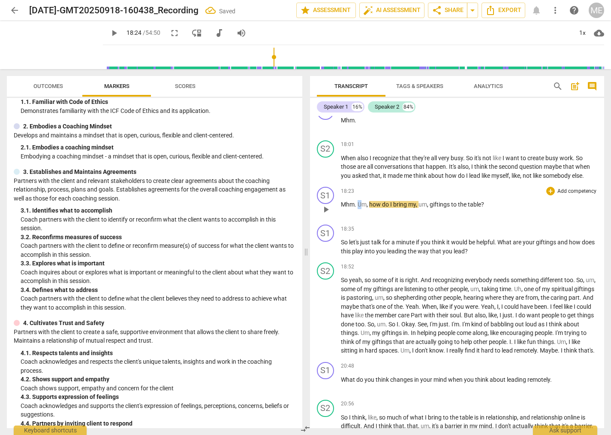
click at [360, 208] on span "Um" at bounding box center [362, 204] width 9 height 7
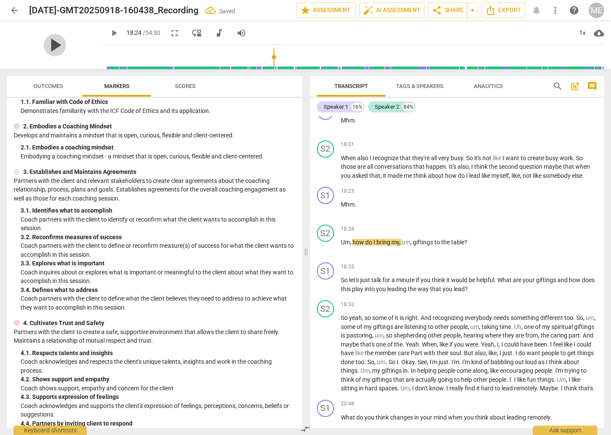
click at [57, 47] on span "play_arrow" at bounding box center [55, 45] width 22 height 22
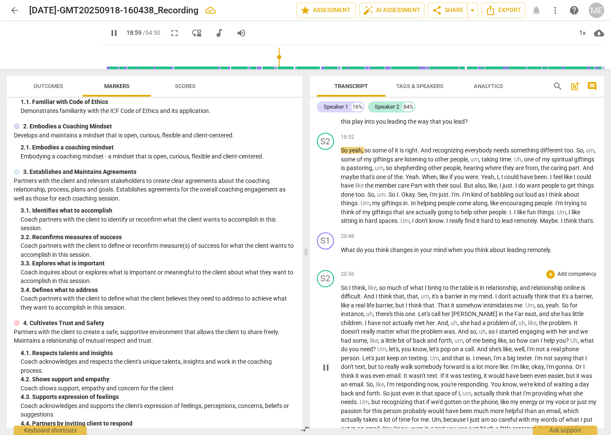
scroll to position [2132, 0]
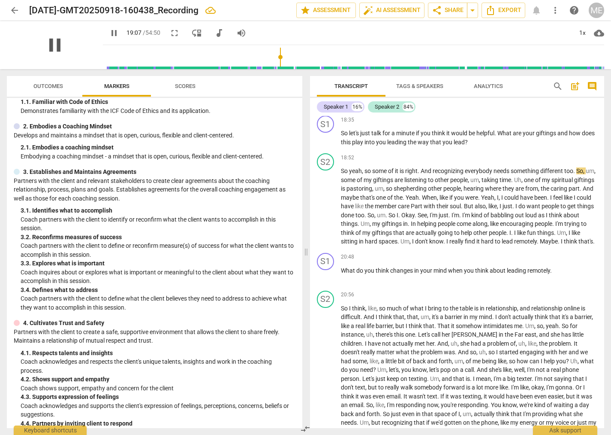
click at [56, 45] on span "pause" at bounding box center [55, 45] width 22 height 22
type input "1148"
click at [405, 174] on span "is" at bounding box center [403, 170] width 6 height 7
click at [55, 44] on span "play_arrow" at bounding box center [55, 45] width 22 height 22
click at [54, 43] on span "pause" at bounding box center [55, 45] width 22 height 22
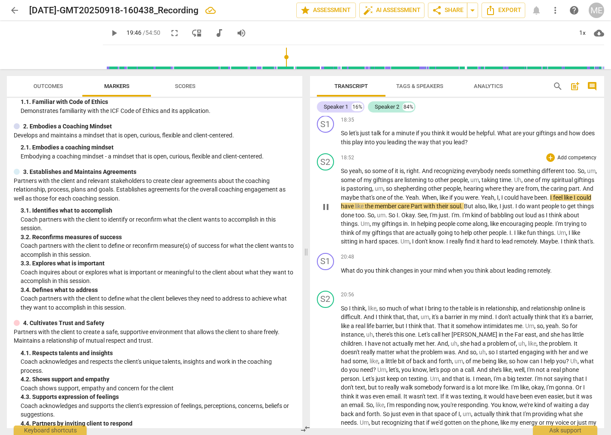
type input "1187"
click at [446, 215] on p "So yeah , so some of it is , right . And recognizing everybody needs something …" at bounding box center [469, 205] width 257 height 79
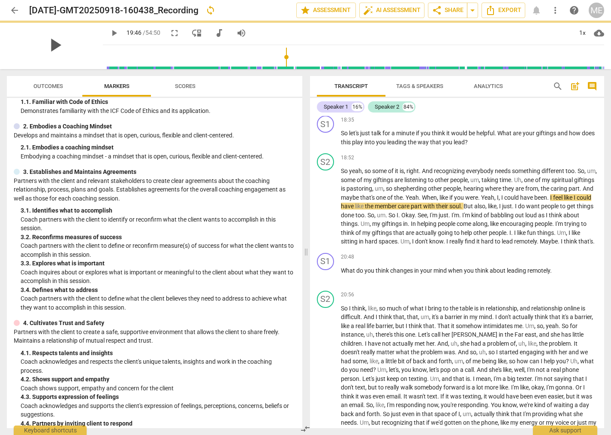
click at [57, 45] on span "play_arrow" at bounding box center [55, 45] width 22 height 22
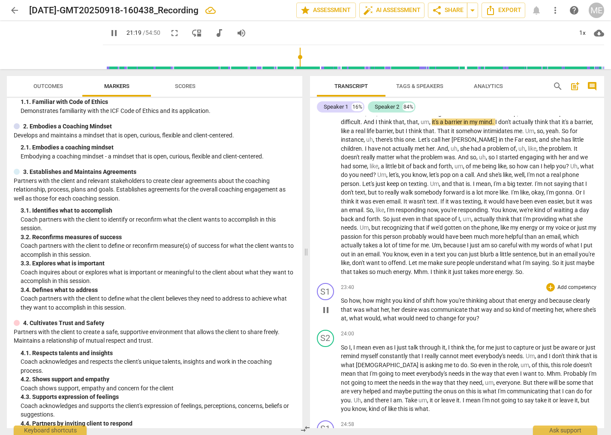
scroll to position [2327, 0]
drag, startPoint x: 54, startPoint y: 46, endPoint x: 147, endPoint y: 78, distance: 98.8
click at [0, 0] on span "pause" at bounding box center [0, 0] width 0 height 0
type input "1290"
drag, startPoint x: 435, startPoint y: 147, endPoint x: 441, endPoint y: 148, distance: 6.5
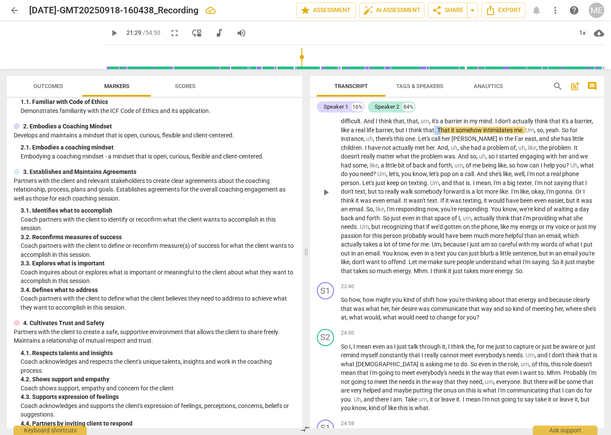
click at [441, 148] on p "So I think , like , so much of what I bring to the table is in relationship , a…" at bounding box center [469, 191] width 257 height 167
click at [438, 133] on span "that.t" at bounding box center [430, 130] width 15 height 7
click at [438, 133] on span "that. t" at bounding box center [431, 130] width 16 height 7
drag, startPoint x: 57, startPoint y: 47, endPoint x: 95, endPoint y: 72, distance: 44.9
click at [0, 0] on span "play_arrow" at bounding box center [0, 0] width 0 height 0
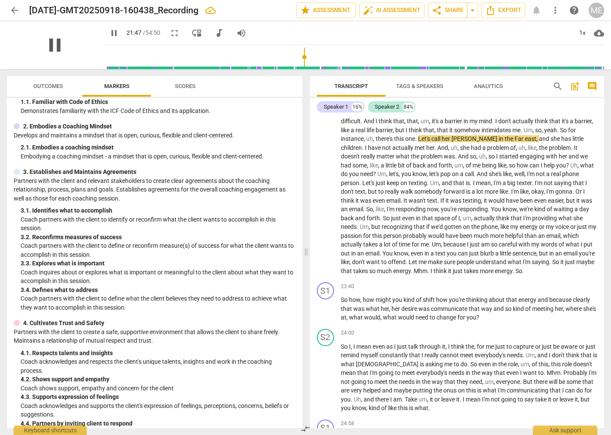
click at [55, 39] on span "pause" at bounding box center [55, 45] width 22 height 22
type input "1308"
click at [525, 142] on span "east" at bounding box center [531, 138] width 12 height 7
click at [421, 157] on p "So I think , like , so much of what I bring to the table is in relationship , a…" at bounding box center [469, 191] width 257 height 167
click at [585, 111] on div "Speaker 1 16% Speaker 2 84%" at bounding box center [457, 107] width 281 height 15
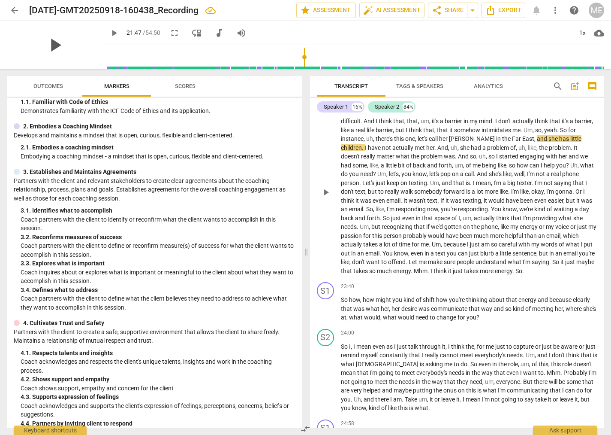
click at [51, 42] on span "play_arrow" at bounding box center [55, 45] width 22 height 22
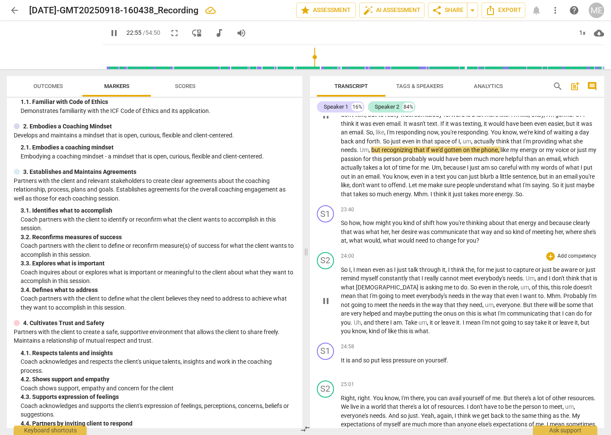
scroll to position [2425, 0]
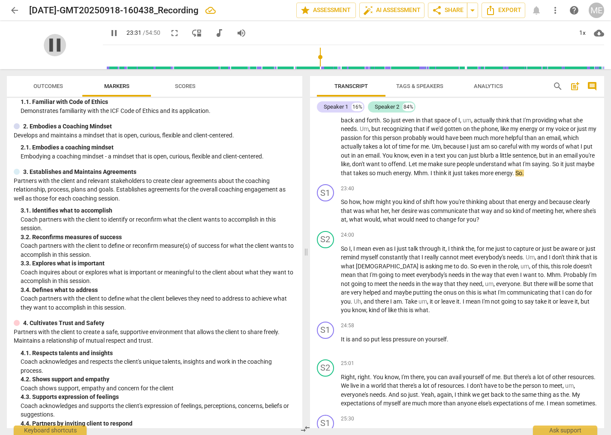
click at [55, 43] on span "pause" at bounding box center [55, 45] width 22 height 22
click at [415, 176] on span "Mhm" at bounding box center [421, 172] width 14 height 7
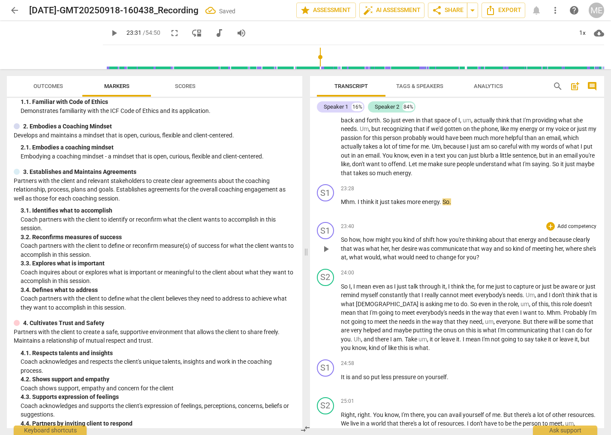
scroll to position [2463, 0]
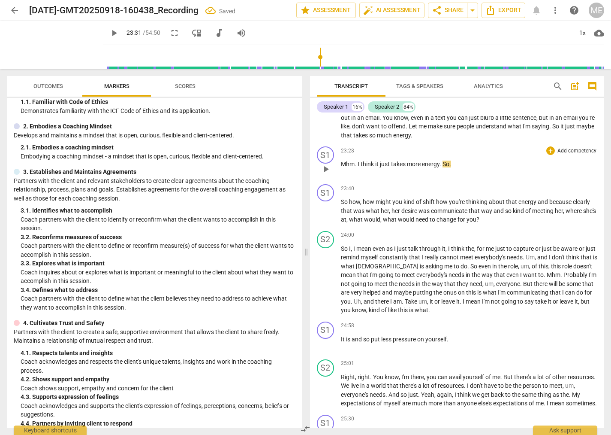
click at [358, 169] on p "Mhm . I think it just takes more energy . So ." at bounding box center [469, 164] width 257 height 9
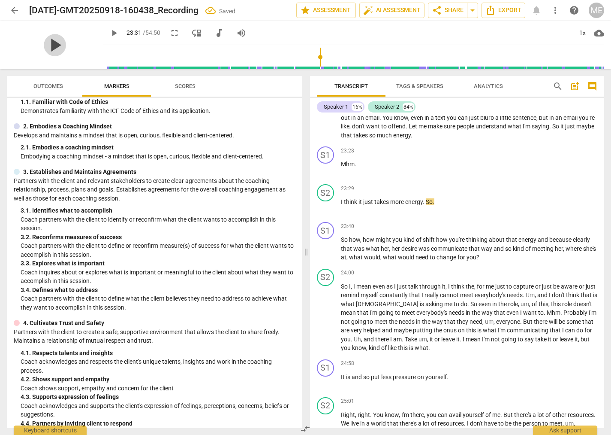
click at [55, 44] on span "play_arrow" at bounding box center [55, 45] width 22 height 22
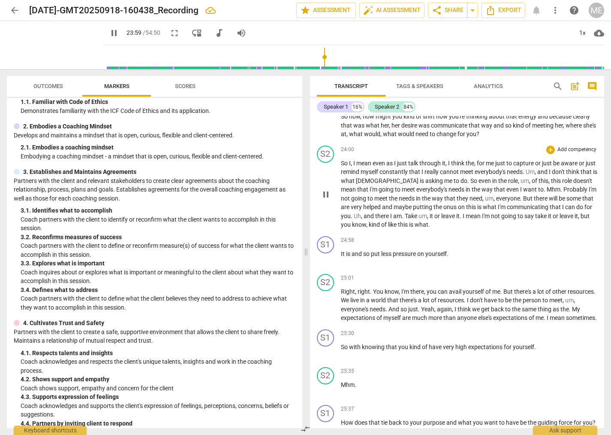
scroll to position [2610, 0]
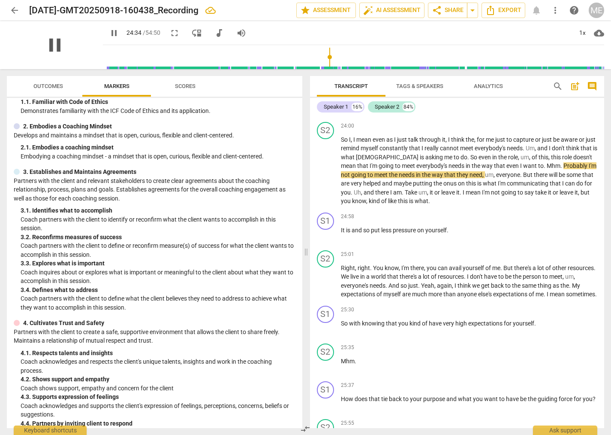
click at [57, 45] on span "pause" at bounding box center [55, 45] width 22 height 22
click at [547, 169] on span "Mhm" at bounding box center [554, 165] width 14 height 7
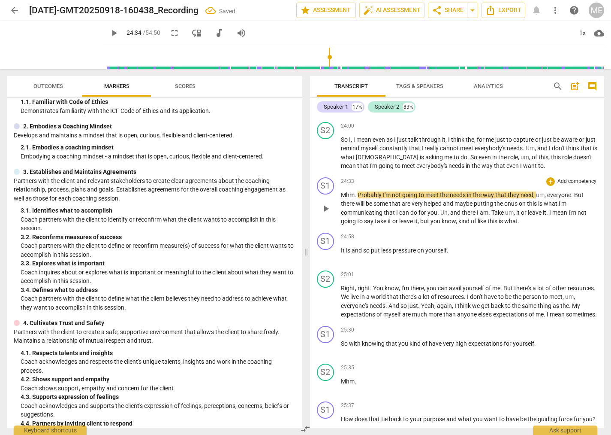
click at [357, 198] on span "." at bounding box center [356, 194] width 3 height 7
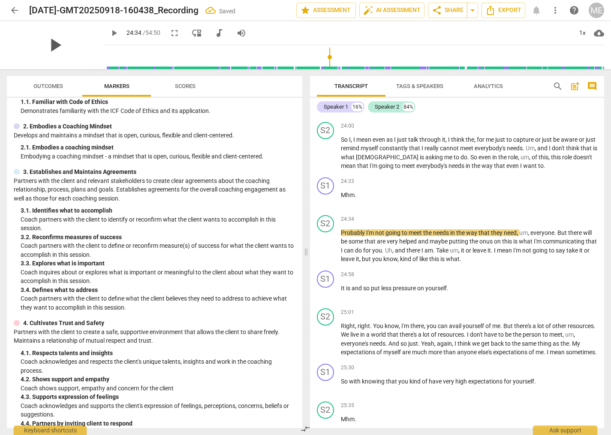
click at [55, 42] on span "play_arrow" at bounding box center [55, 45] width 22 height 22
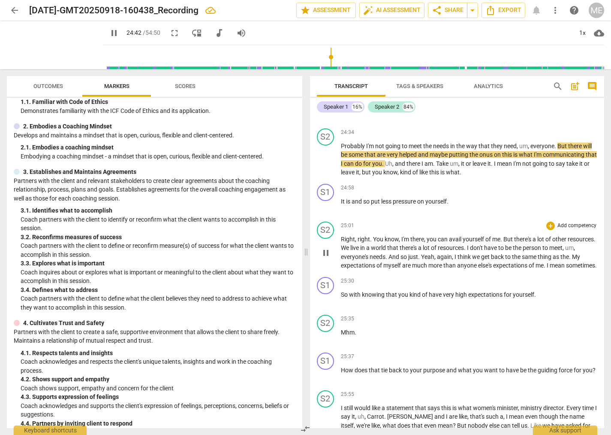
scroll to position [2707, 0]
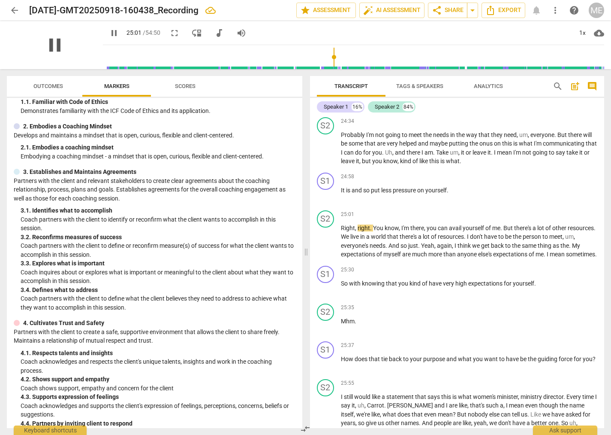
click at [56, 48] on span "pause" at bounding box center [55, 45] width 22 height 22
click at [331, 61] on input "range" at bounding box center [355, 56] width 498 height 27
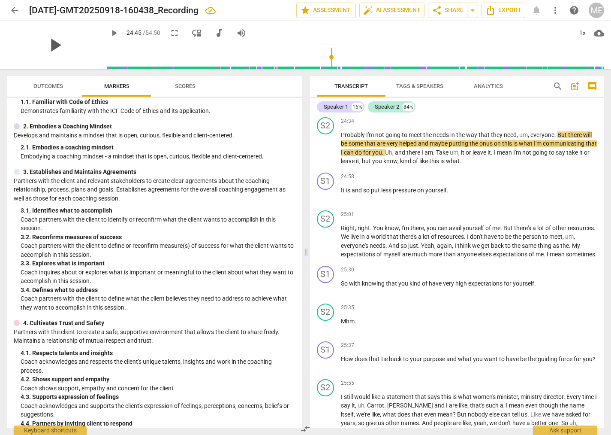
click at [54, 43] on span "play_arrow" at bounding box center [55, 45] width 22 height 22
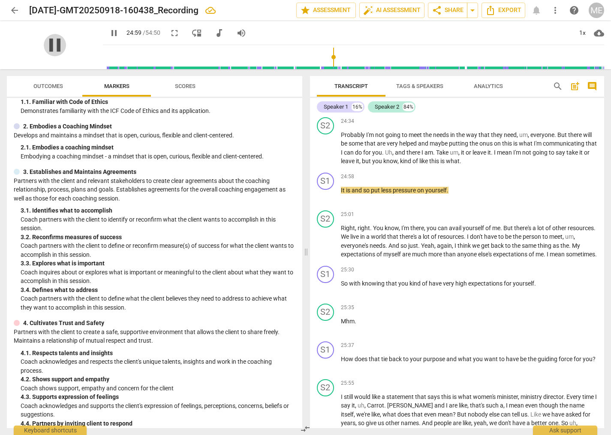
click at [54, 44] on span "pause" at bounding box center [55, 45] width 22 height 22
click at [491, 166] on p "Probably I'm not going to meet the needs in the way that they need , um , every…" at bounding box center [469, 147] width 257 height 35
click at [371, 193] on span "so" at bounding box center [367, 190] width 8 height 7
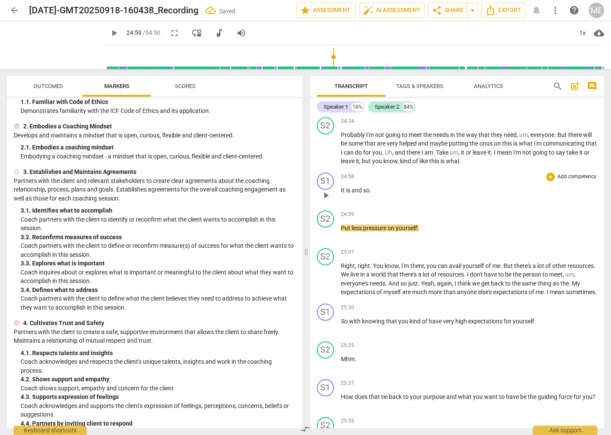
click at [341, 193] on span "It" at bounding box center [343, 190] width 5 height 7
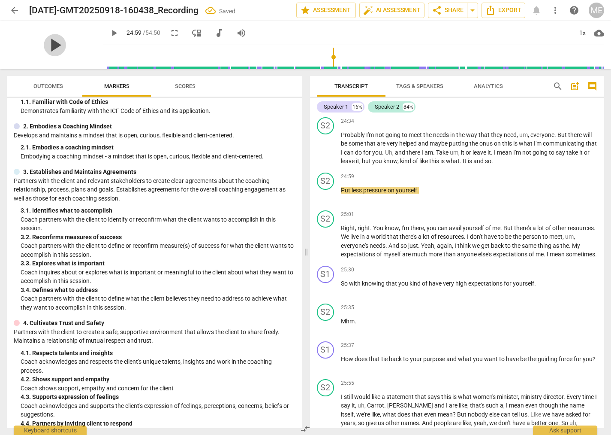
click at [58, 46] on span "play_arrow" at bounding box center [55, 45] width 22 height 22
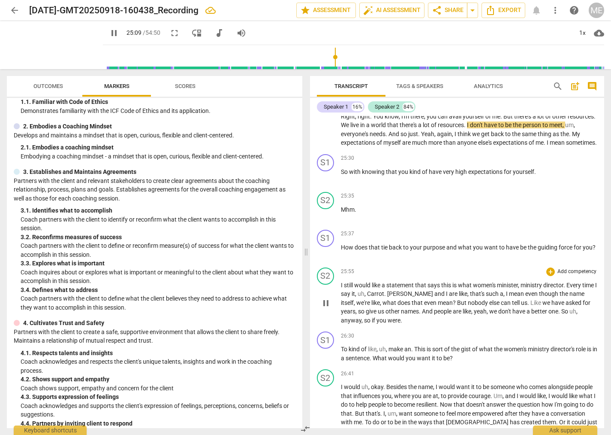
scroll to position [2805, 0]
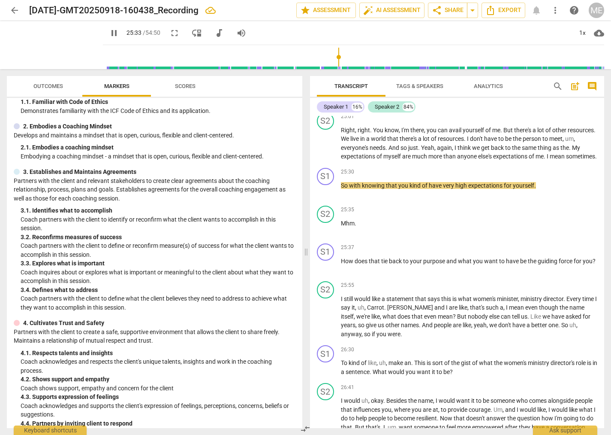
drag, startPoint x: 53, startPoint y: 45, endPoint x: 148, endPoint y: 97, distance: 108.1
click at [0, 0] on span "pause" at bounding box center [0, 0] width 0 height 0
type input "1534"
drag, startPoint x: 347, startPoint y: 209, endPoint x: 350, endPoint y: 215, distance: 6.5
click at [347, 189] on span "So" at bounding box center [345, 185] width 8 height 7
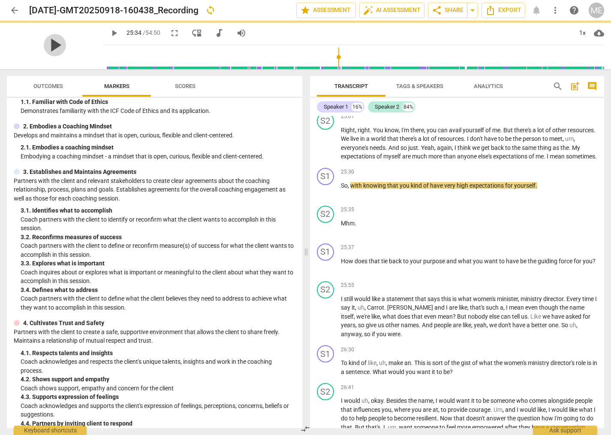
click at [56, 48] on span "play_arrow" at bounding box center [55, 45] width 22 height 22
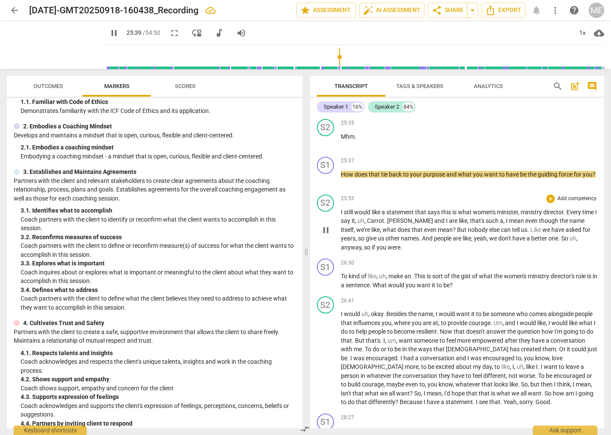
scroll to position [2903, 0]
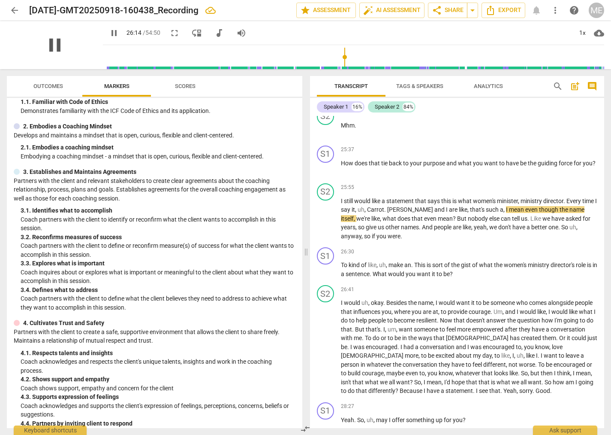
click at [58, 49] on span "pause" at bounding box center [55, 45] width 22 height 22
type input "1575"
click at [384, 213] on span "Carrot" at bounding box center [375, 209] width 17 height 7
click at [58, 45] on span "play_arrow" at bounding box center [55, 45] width 22 height 22
click at [56, 45] on span "pause" at bounding box center [55, 45] width 22 height 22
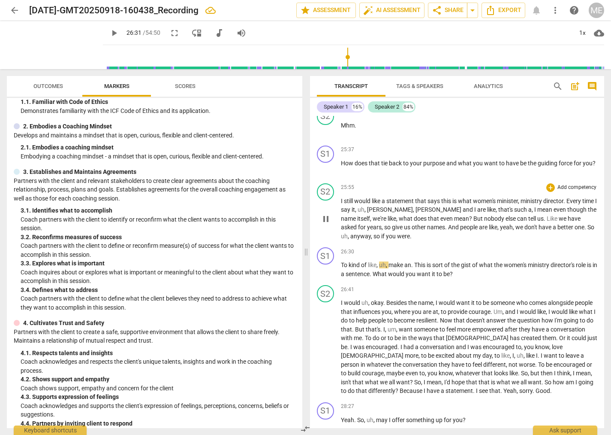
type input "1592"
click at [371, 239] on span "," at bounding box center [372, 236] width 3 height 7
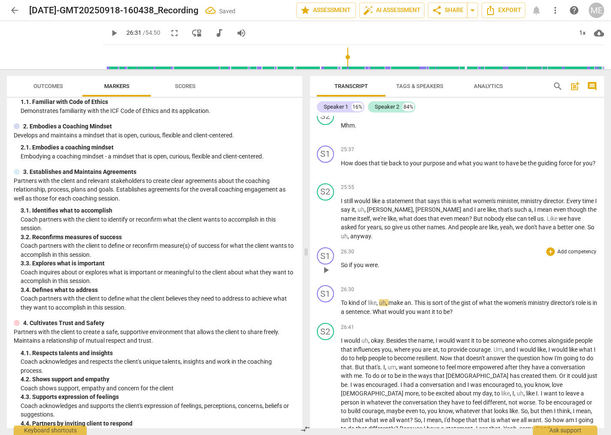
click at [384, 269] on p "So if you were ." at bounding box center [469, 264] width 257 height 9
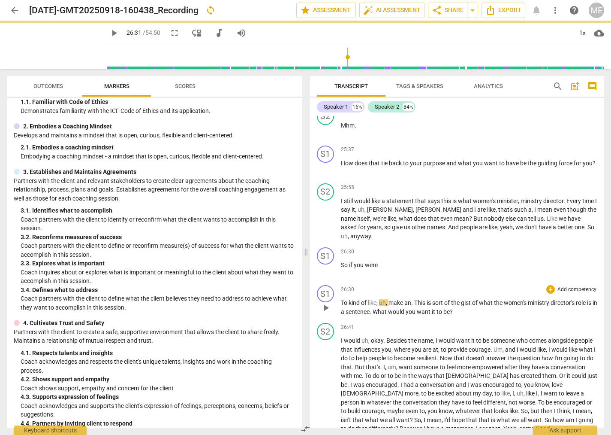
click at [344, 306] on span "To" at bounding box center [345, 302] width 8 height 7
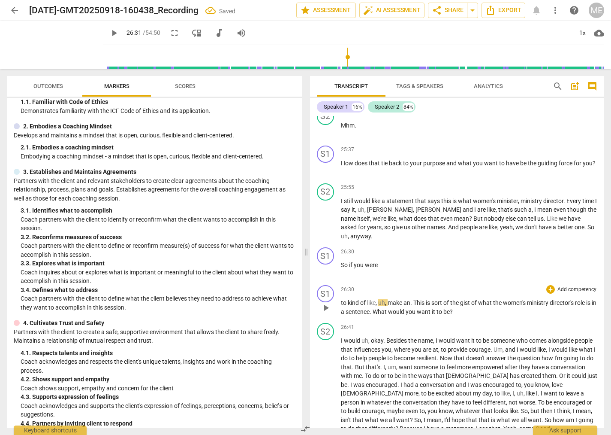
click at [339, 313] on div "play_arrow pause" at bounding box center [330, 307] width 22 height 11
click at [340, 316] on div "S1 play_arrow pause" at bounding box center [329, 300] width 24 height 31
click at [341, 306] on span "to" at bounding box center [344, 302] width 7 height 7
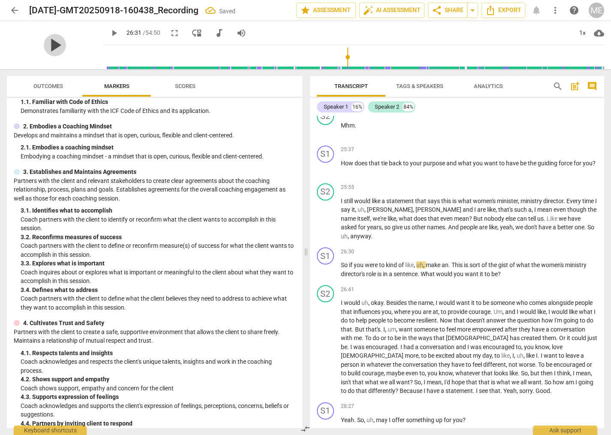
drag, startPoint x: 54, startPoint y: 45, endPoint x: 211, endPoint y: 144, distance: 186.0
click at [0, 0] on span "play_arrow" at bounding box center [0, 0] width 0 height 0
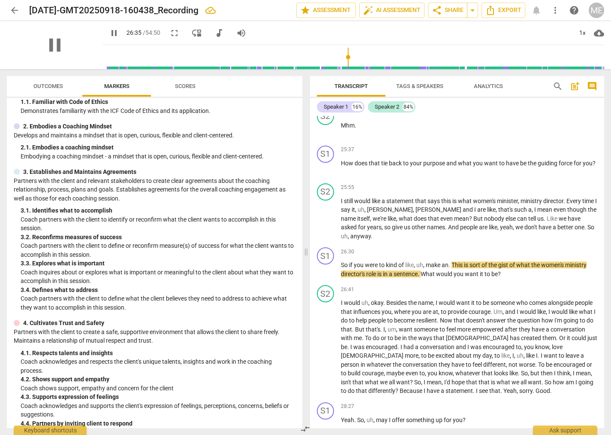
drag, startPoint x: 57, startPoint y: 45, endPoint x: 76, endPoint y: 58, distance: 22.1
click at [57, 45] on span "pause" at bounding box center [55, 45] width 22 height 22
type input "1596"
click at [449, 268] on span "an" at bounding box center [445, 264] width 7 height 7
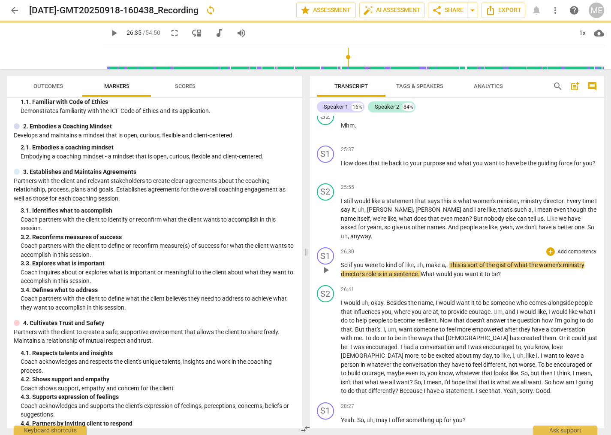
drag, startPoint x: 452, startPoint y: 291, endPoint x: 450, endPoint y: 297, distance: 6.4
click at [452, 268] on span "This" at bounding box center [456, 264] width 12 height 7
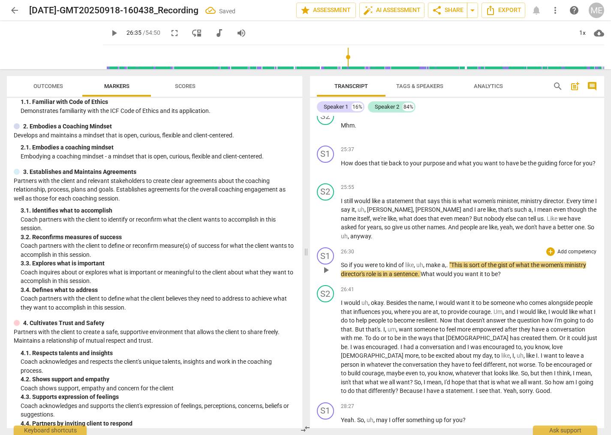
click at [382, 277] on span "is" at bounding box center [381, 273] width 6 height 7
drag, startPoint x: 54, startPoint y: 45, endPoint x: 127, endPoint y: 82, distance: 81.0
click at [0, 0] on span "play_arrow" at bounding box center [0, 0] width 0 height 0
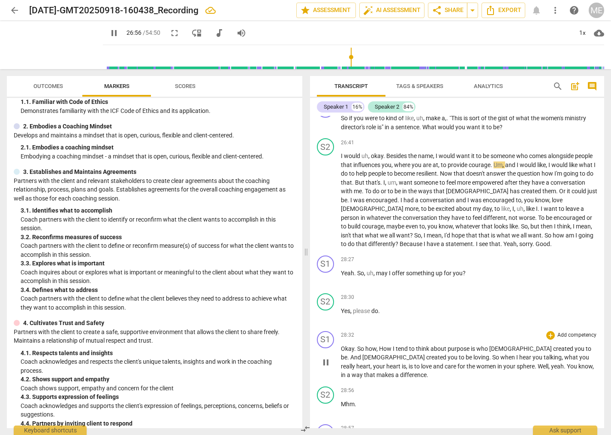
scroll to position [3099, 0]
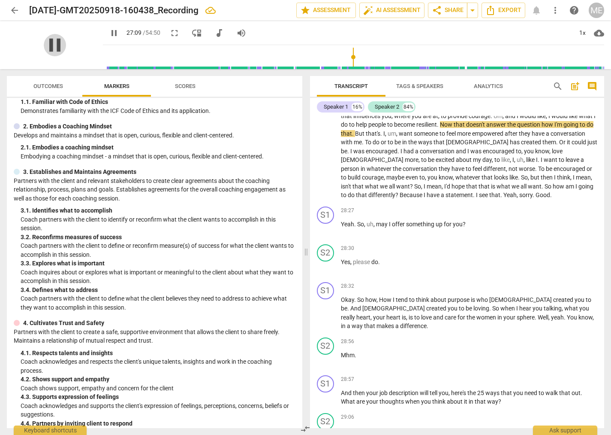
click at [48, 46] on span "pause" at bounding box center [55, 45] width 22 height 22
type input "1630"
click at [454, 128] on span "Now" at bounding box center [447, 124] width 14 height 7
click at [57, 45] on span "play_arrow" at bounding box center [55, 45] width 22 height 22
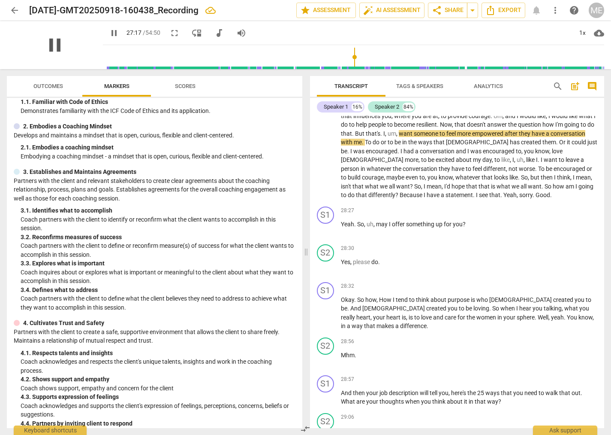
click at [50, 45] on span "pause" at bounding box center [55, 45] width 22 height 22
type input "1638"
click at [415, 158] on p "I would uh , okay . Besides the name , I would want it to be someone who comes …" at bounding box center [469, 151] width 257 height 97
click at [411, 137] on span "want" at bounding box center [403, 133] width 15 height 7
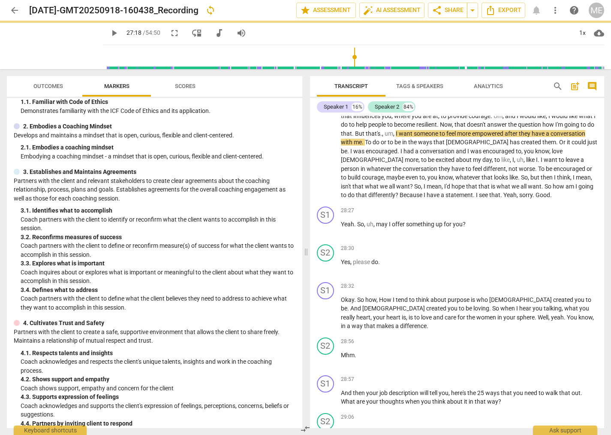
drag, startPoint x: 57, startPoint y: 45, endPoint x: 104, endPoint y: 93, distance: 67.7
click at [0, 0] on span "play_arrow" at bounding box center [0, 0] width 0 height 0
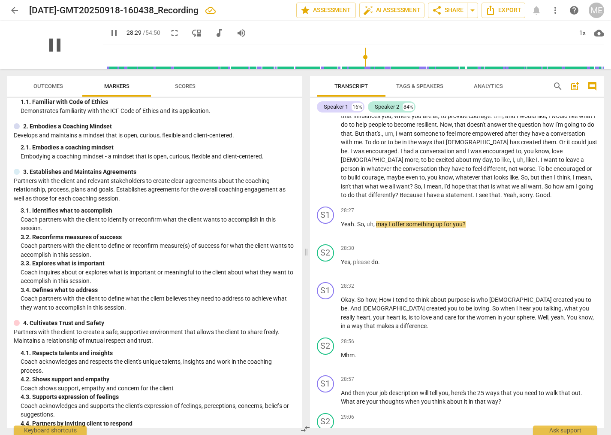
drag, startPoint x: 55, startPoint y: 47, endPoint x: 61, endPoint y: 46, distance: 5.6
click at [56, 47] on span "pause" at bounding box center [55, 45] width 22 height 22
type input "1710"
drag, startPoint x: 507, startPoint y: 220, endPoint x: 523, endPoint y: 221, distance: 16.3
click at [523, 199] on p "I would uh , okay . Besides the name , I would want it to be someone who comes …" at bounding box center [469, 151] width 257 height 97
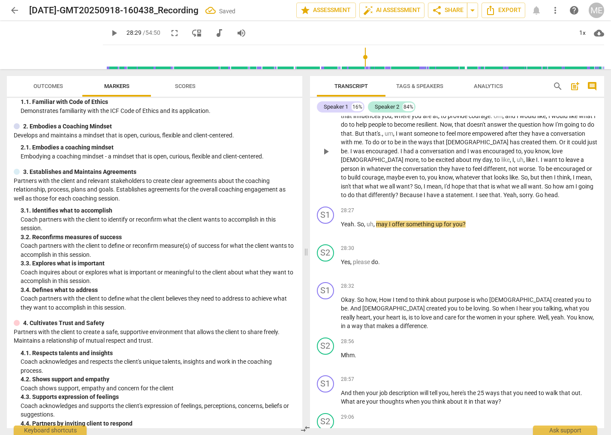
click at [533, 198] on span ". Go head" at bounding box center [545, 194] width 25 height 7
drag, startPoint x: 341, startPoint y: 248, endPoint x: 357, endPoint y: 249, distance: 15.5
click at [357, 229] on p "Yeah . So , uh , may I offer something up for you ?" at bounding box center [469, 224] width 257 height 9
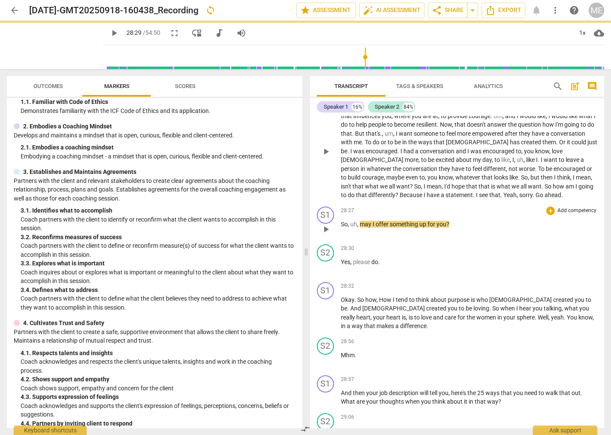
click at [541, 199] on p "I would uh , okay . Besides the name , I would want it to be someone who comes …" at bounding box center [469, 151] width 257 height 97
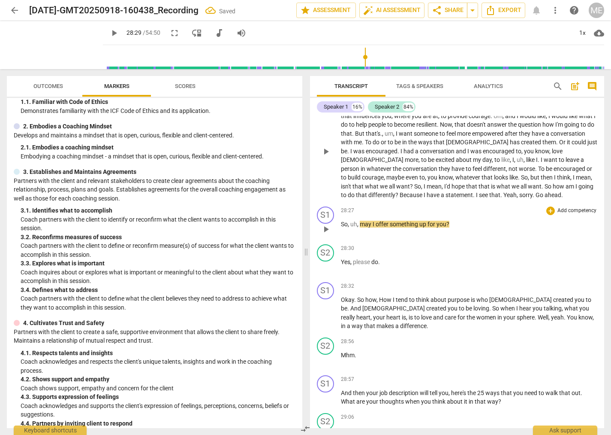
paste p
click at [60, 42] on span "play_arrow" at bounding box center [55, 45] width 22 height 22
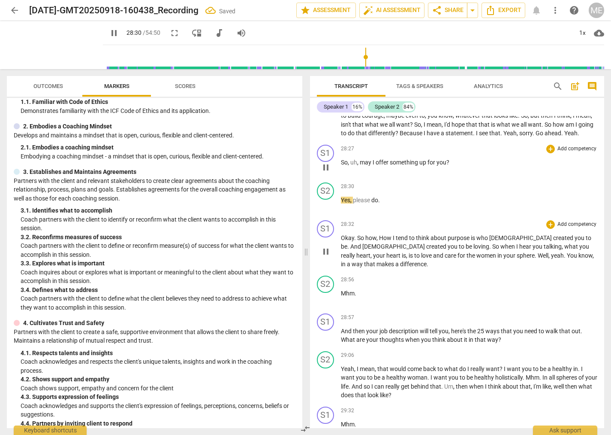
scroll to position [3197, 0]
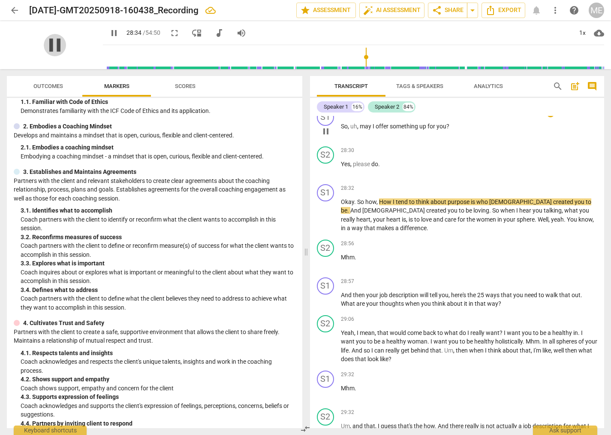
click at [57, 41] on span "pause" at bounding box center [55, 45] width 22 height 22
type input "1715"
click at [382, 205] on span "How" at bounding box center [386, 201] width 14 height 7
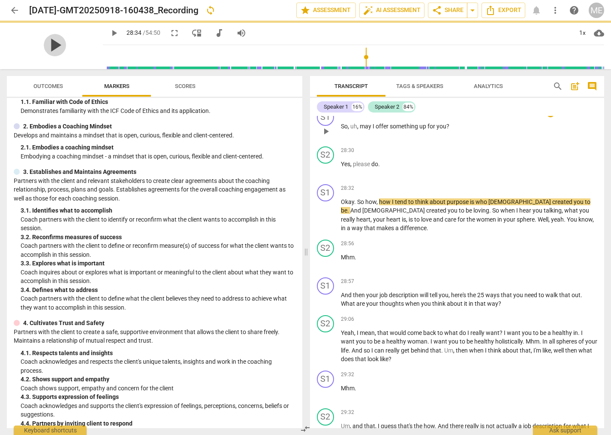
click at [53, 48] on span "play_arrow" at bounding box center [55, 45] width 22 height 22
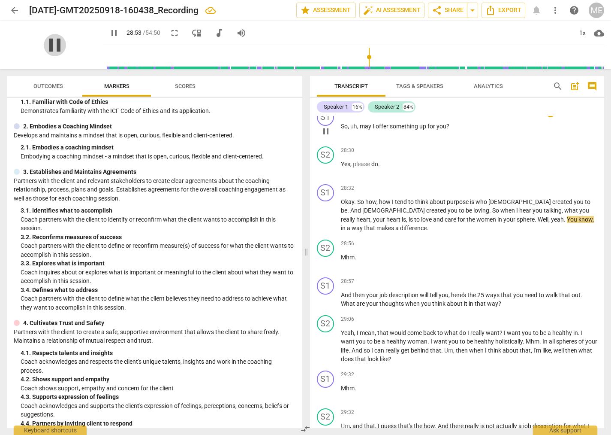
click at [58, 50] on span "pause" at bounding box center [55, 45] width 22 height 22
type input "1734"
drag, startPoint x: 455, startPoint y: 245, endPoint x: 462, endPoint y: 247, distance: 7.1
click at [462, 233] on p "Okay . So how , how I tend to think about purpose is who [DEMOGRAPHIC_DATA] cre…" at bounding box center [469, 214] width 257 height 35
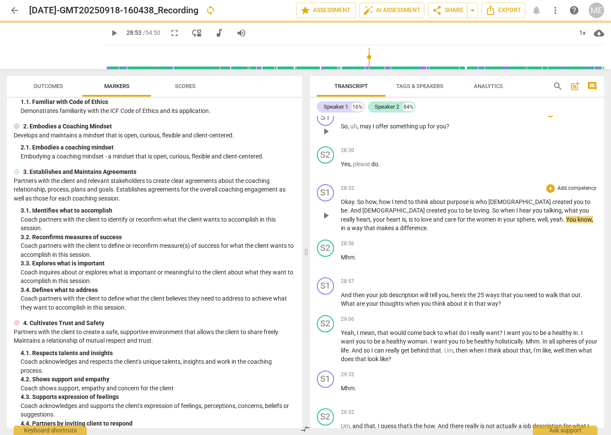
click at [472, 233] on p "Okay . So how , how I tend to think about purpose is who [DEMOGRAPHIC_DATA] cre…" at bounding box center [469, 214] width 257 height 35
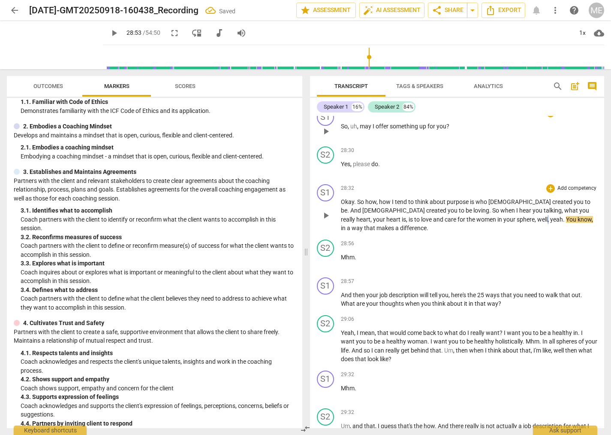
click at [470, 233] on p "Okay . So how , how I tend to think about purpose is who [DEMOGRAPHIC_DATA] cre…" at bounding box center [469, 214] width 257 height 35
click at [551, 223] on span "yeah" at bounding box center [557, 219] width 13 height 7
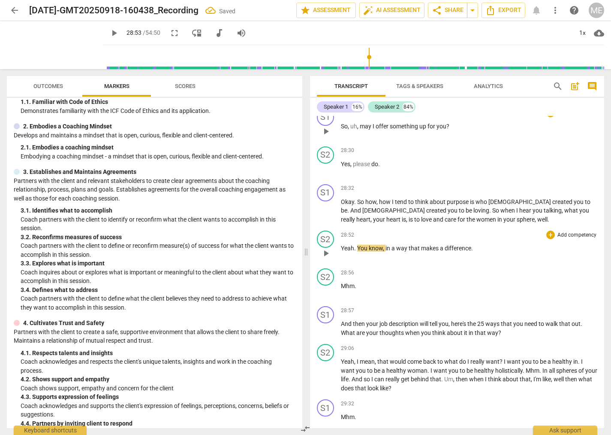
click at [358, 251] on span "You" at bounding box center [363, 248] width 12 height 7
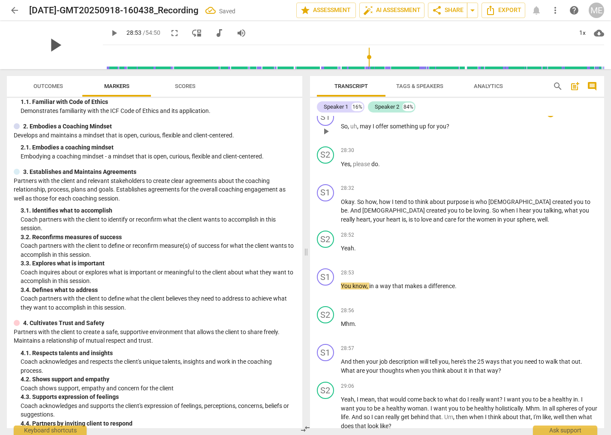
click at [56, 44] on span "play_arrow" at bounding box center [55, 45] width 22 height 22
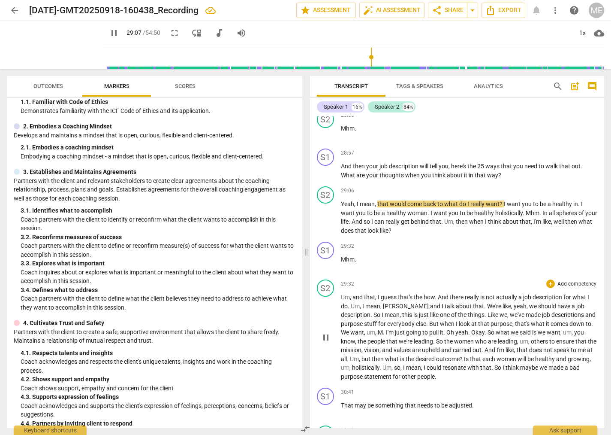
scroll to position [3392, 0]
click at [62, 45] on span "pause" at bounding box center [55, 45] width 22 height 22
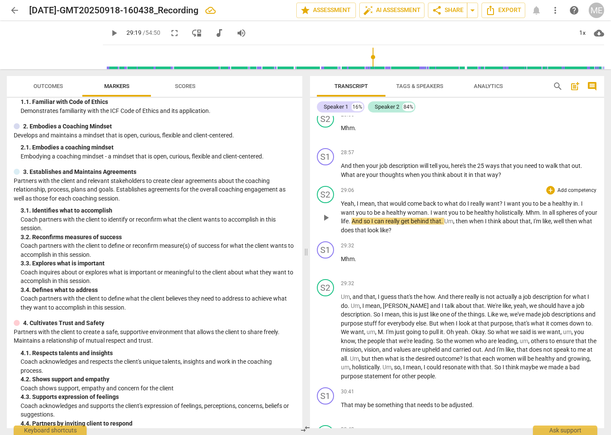
click at [526, 216] on span "Mhm" at bounding box center [533, 212] width 14 height 7
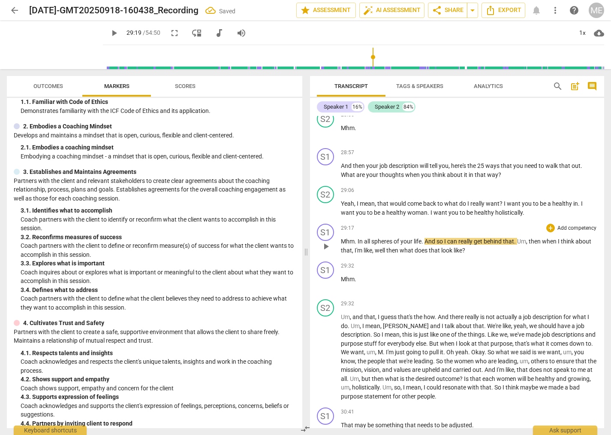
drag, startPoint x: 358, startPoint y: 266, endPoint x: 360, endPoint y: 272, distance: 6.1
click at [358, 254] on p "Mhm . In all spheres of your life . And so I can really get behind that . Um , …" at bounding box center [469, 246] width 257 height 18
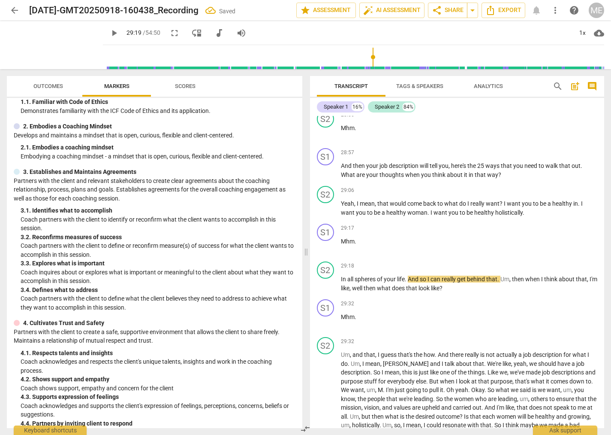
drag, startPoint x: 56, startPoint y: 45, endPoint x: 181, endPoint y: 162, distance: 171.2
click at [0, 0] on span "play_arrow" at bounding box center [0, 0] width 0 height 0
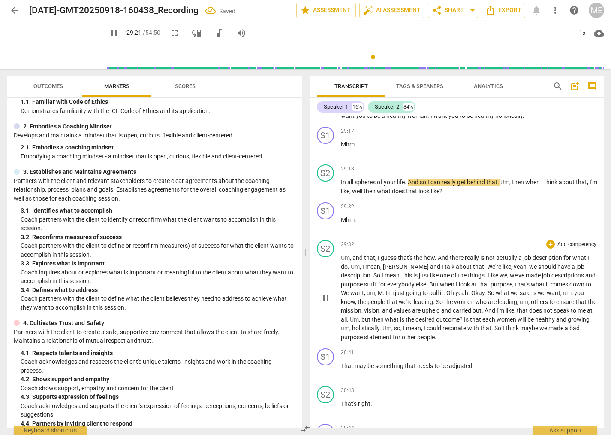
scroll to position [3490, 0]
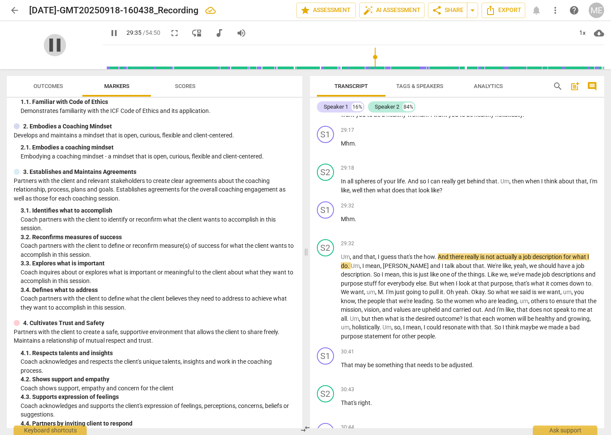
click at [55, 44] on span "pause" at bounding box center [55, 45] width 22 height 22
type input "1775"
